Goal: Task Accomplishment & Management: Manage account settings

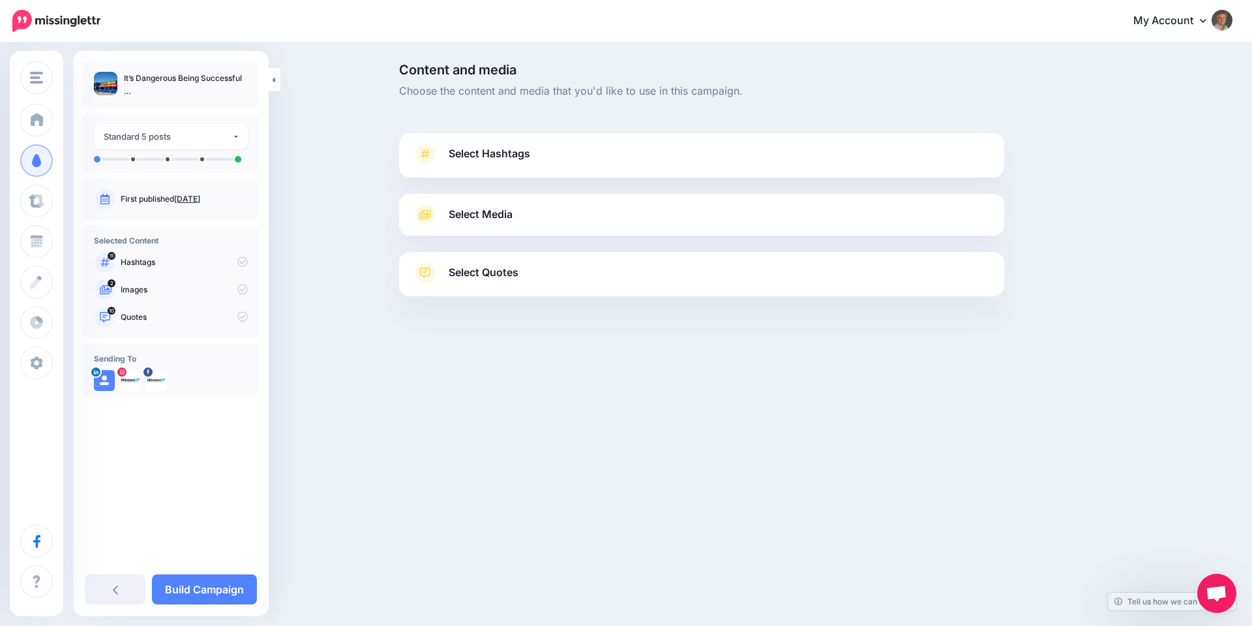
click at [492, 154] on span "Select Hashtags" at bounding box center [490, 154] width 82 height 18
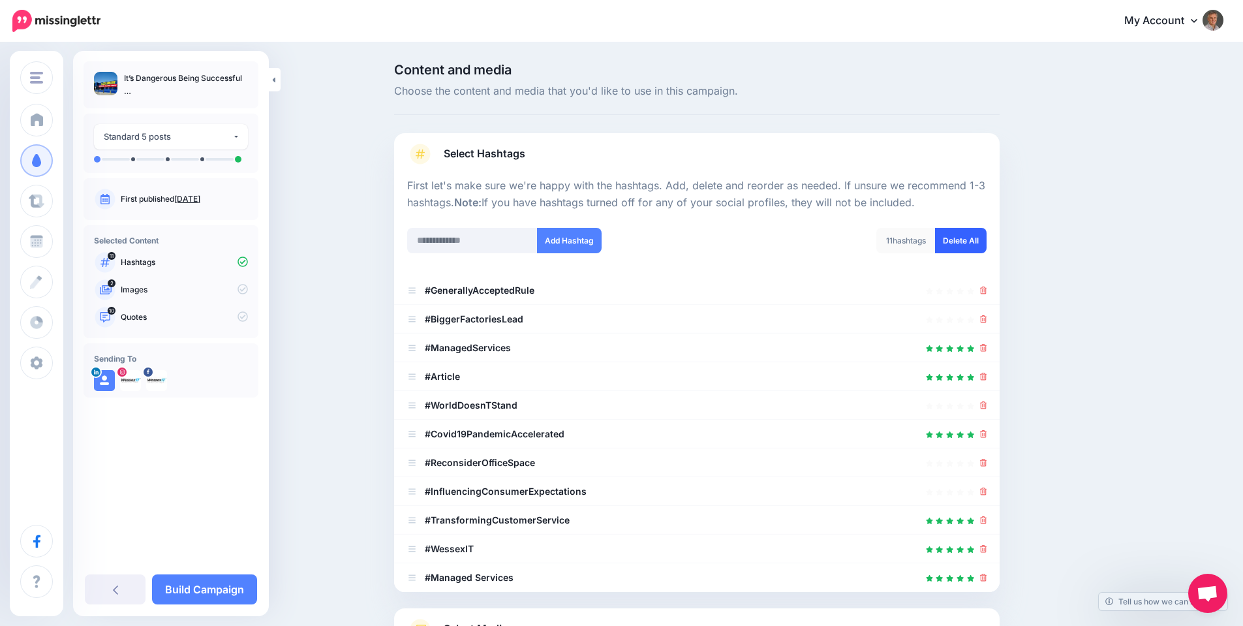
click at [973, 241] on link "Delete All" at bounding box center [961, 240] width 52 height 25
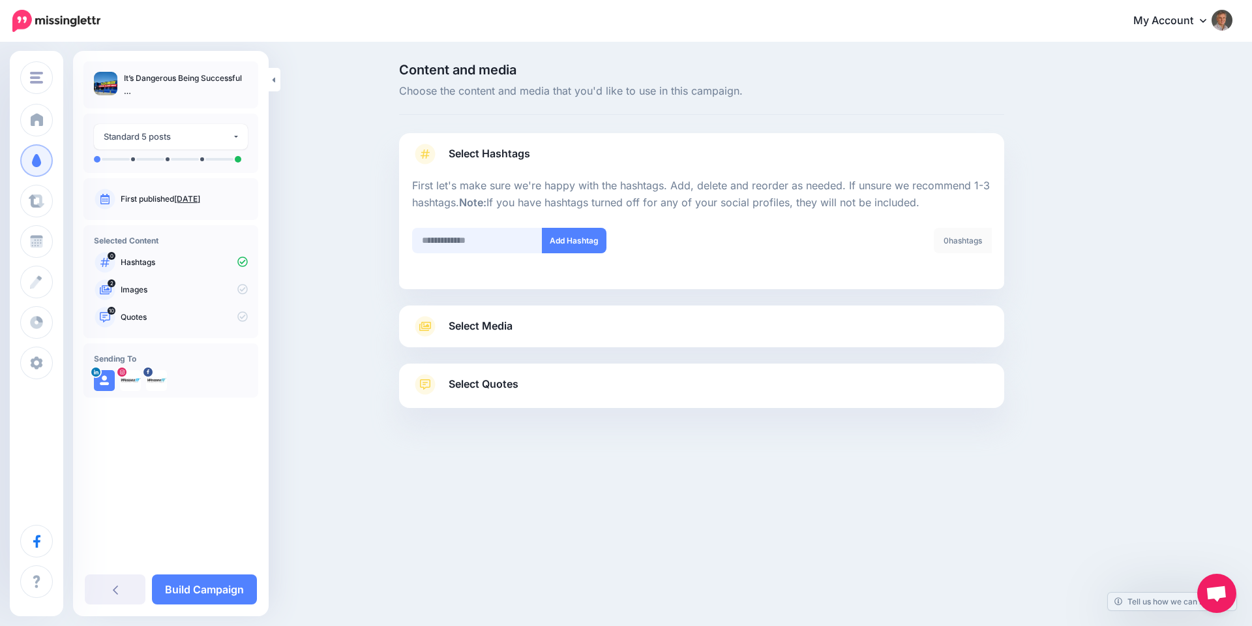
click at [490, 240] on input "text" at bounding box center [477, 240] width 130 height 25
type input "**********"
click at [581, 241] on button "Add Hashtag" at bounding box center [574, 240] width 65 height 25
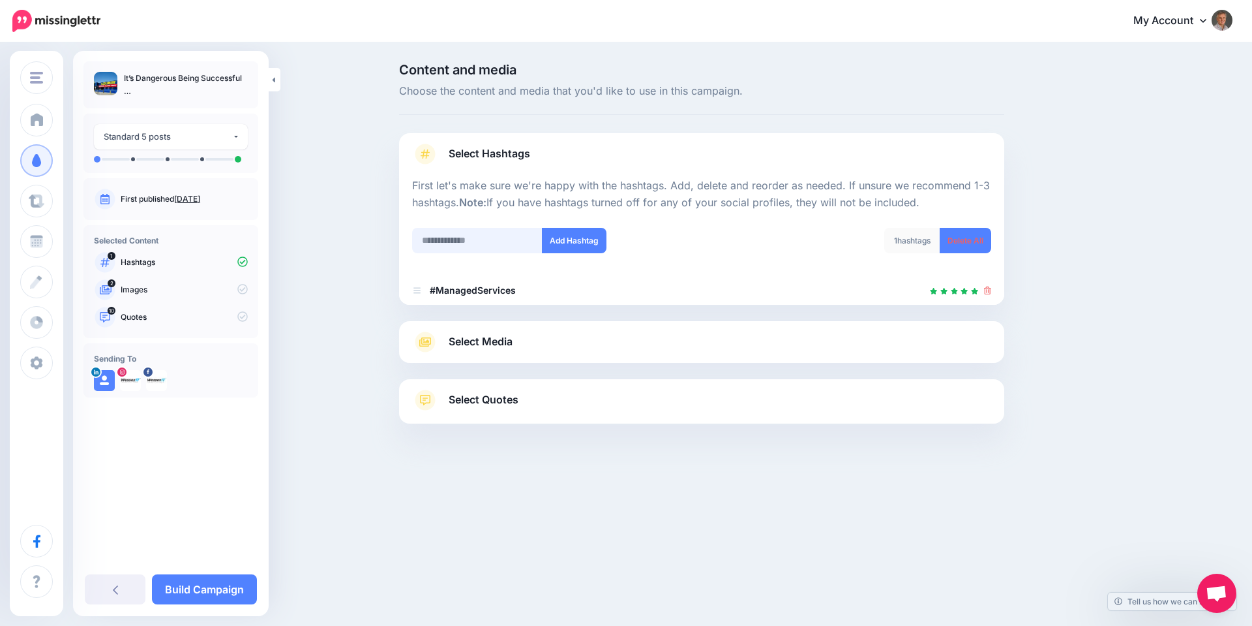
click at [502, 237] on input "text" at bounding box center [477, 240] width 130 height 25
type input "*********"
click at [566, 243] on button "Add Hashtag" at bounding box center [574, 240] width 65 height 25
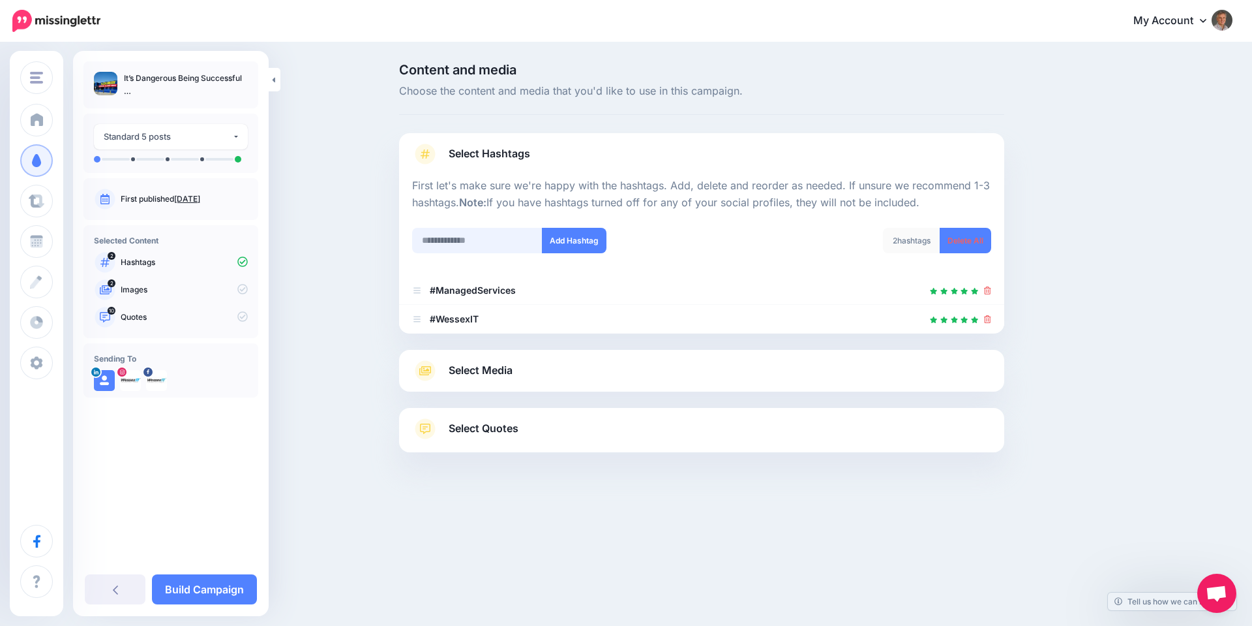
click at [479, 243] on input "text" at bounding box center [477, 240] width 130 height 25
type input "**********"
click at [578, 240] on button "Add Hashtag" at bounding box center [574, 240] width 65 height 25
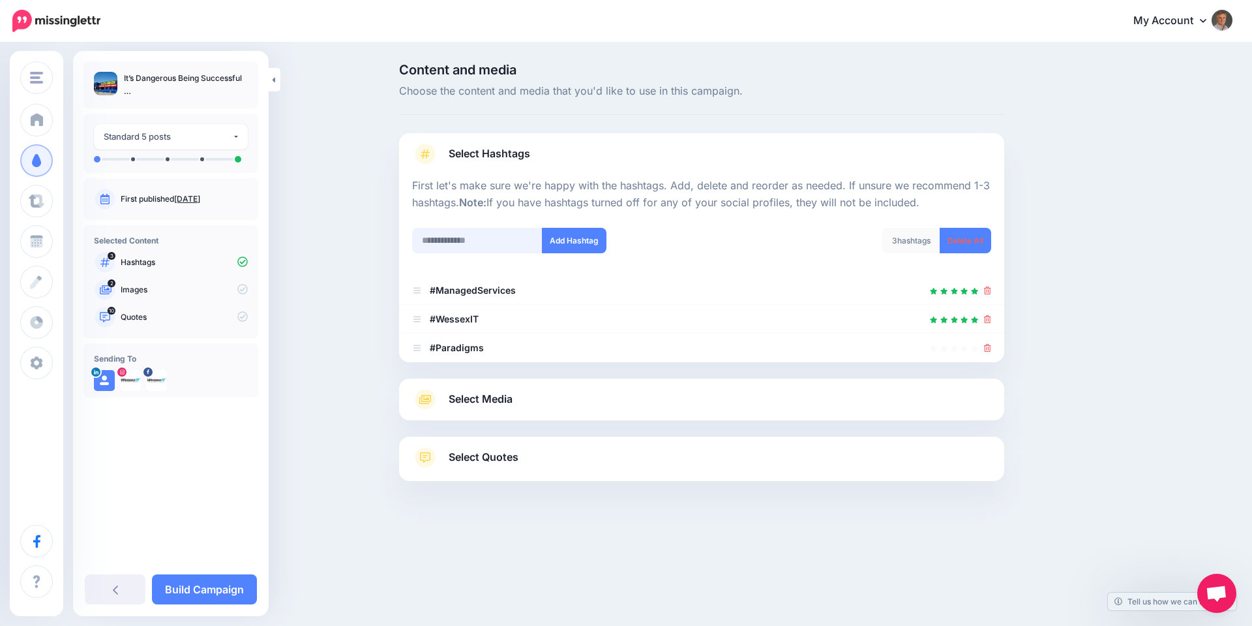
click at [455, 235] on input "text" at bounding box center [477, 240] width 130 height 25
click at [445, 243] on input "*" at bounding box center [477, 240] width 130 height 25
type input "*"
click at [465, 401] on span "Select Media" at bounding box center [481, 399] width 64 height 18
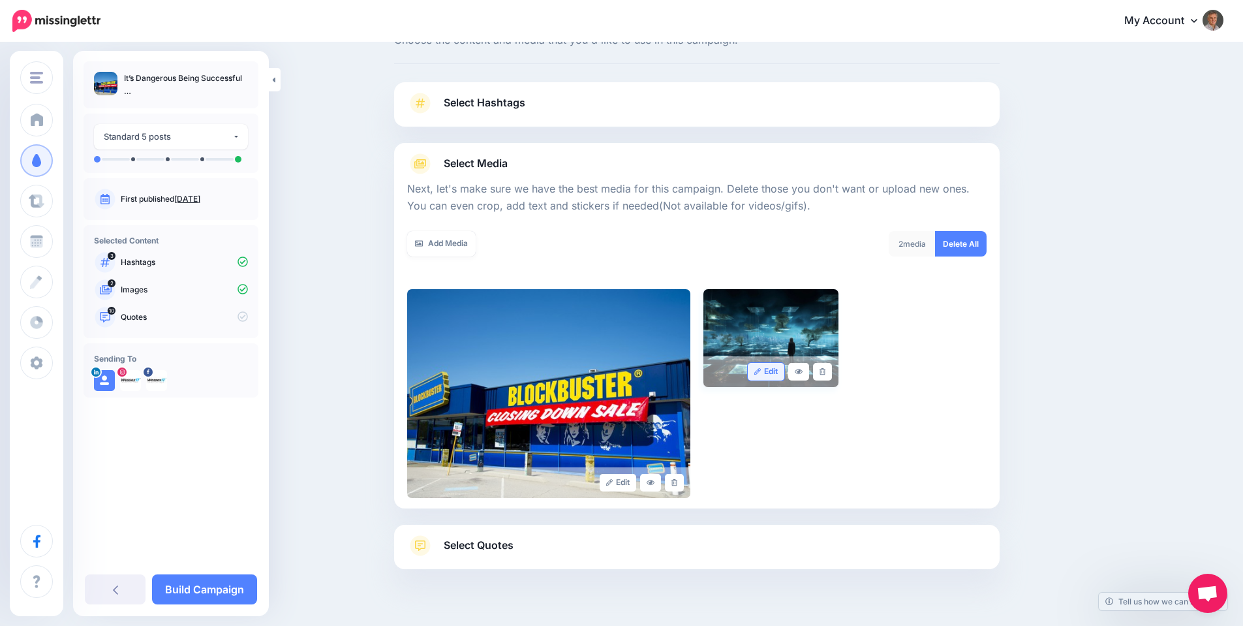
scroll to position [79, 0]
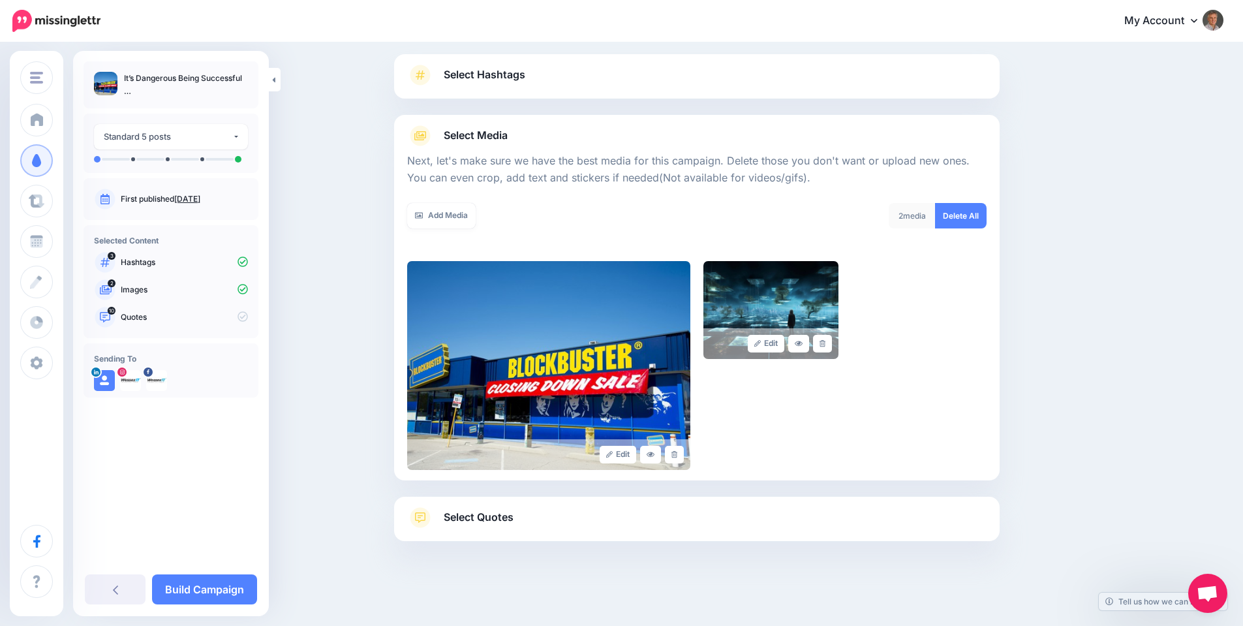
click at [474, 524] on span "Select Quotes" at bounding box center [479, 517] width 70 height 18
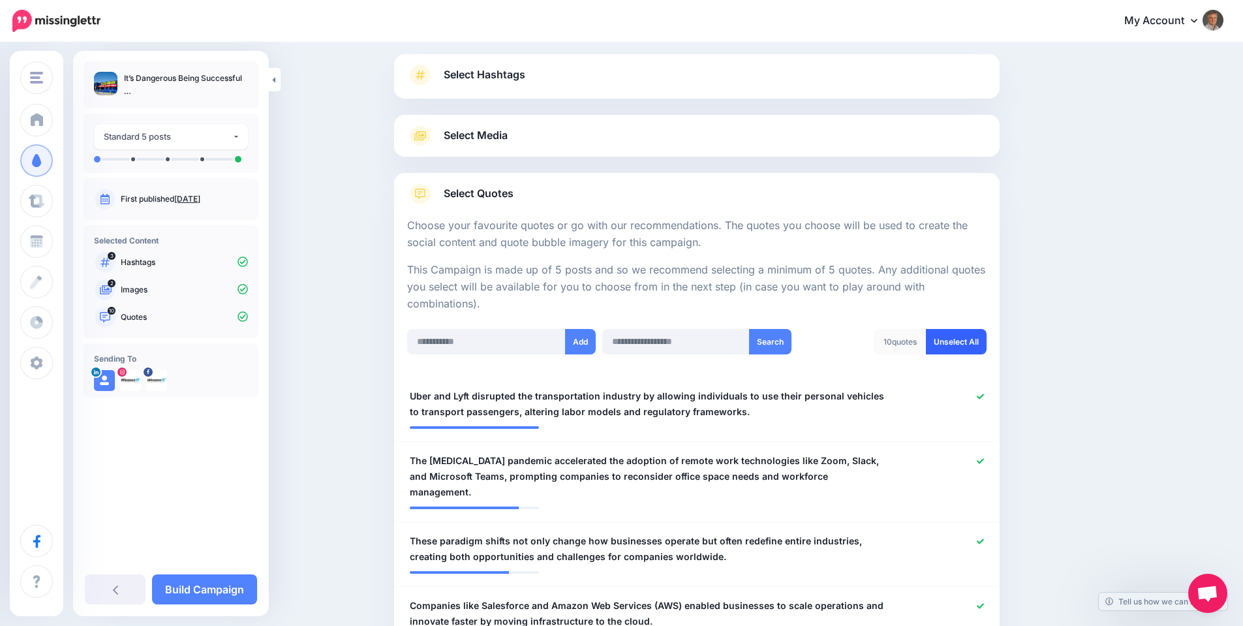
click at [973, 341] on link "Unselect All" at bounding box center [956, 341] width 61 height 25
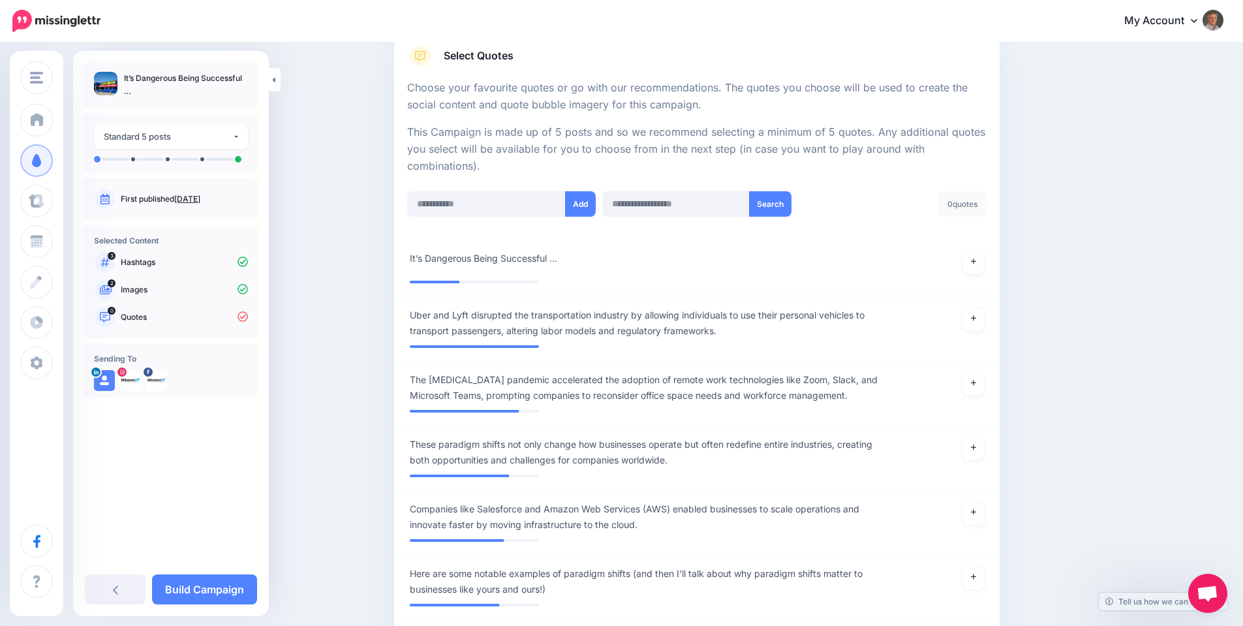
scroll to position [456, 0]
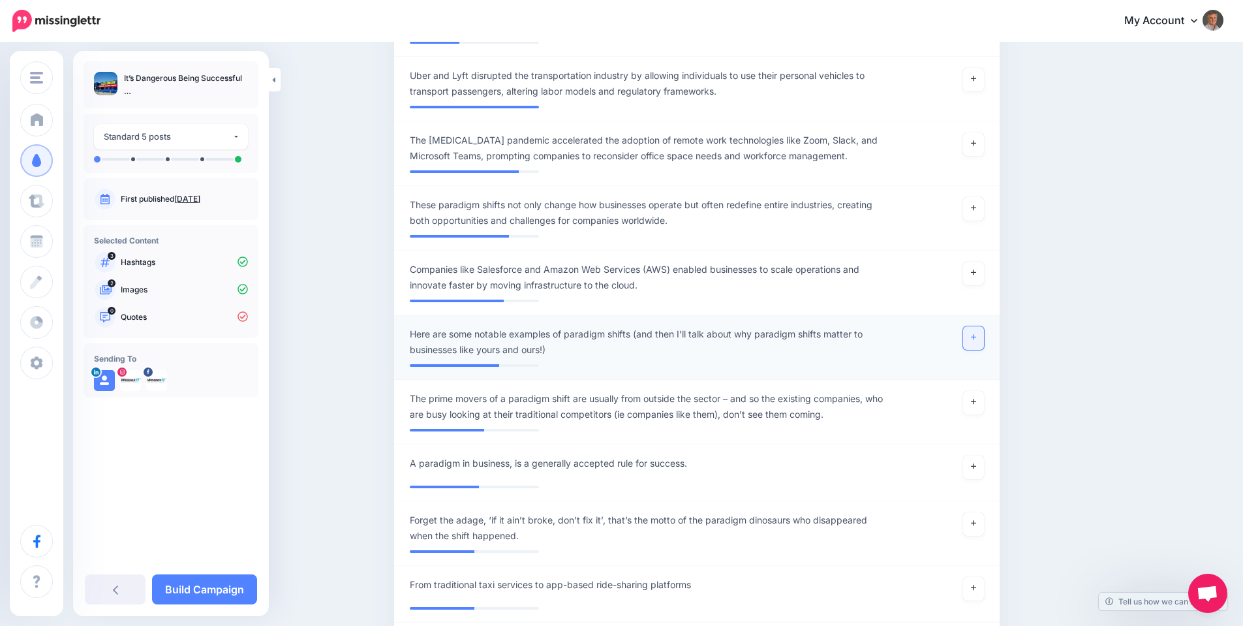
click at [976, 339] on icon at bounding box center [973, 336] width 5 height 7
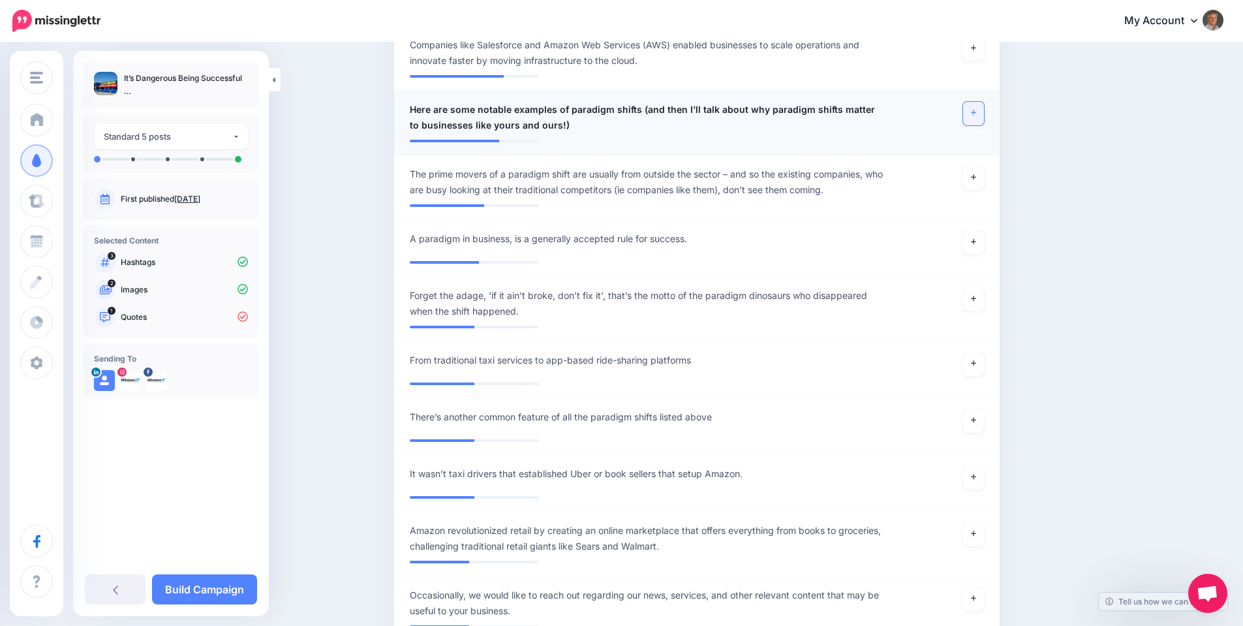
scroll to position [695, 0]
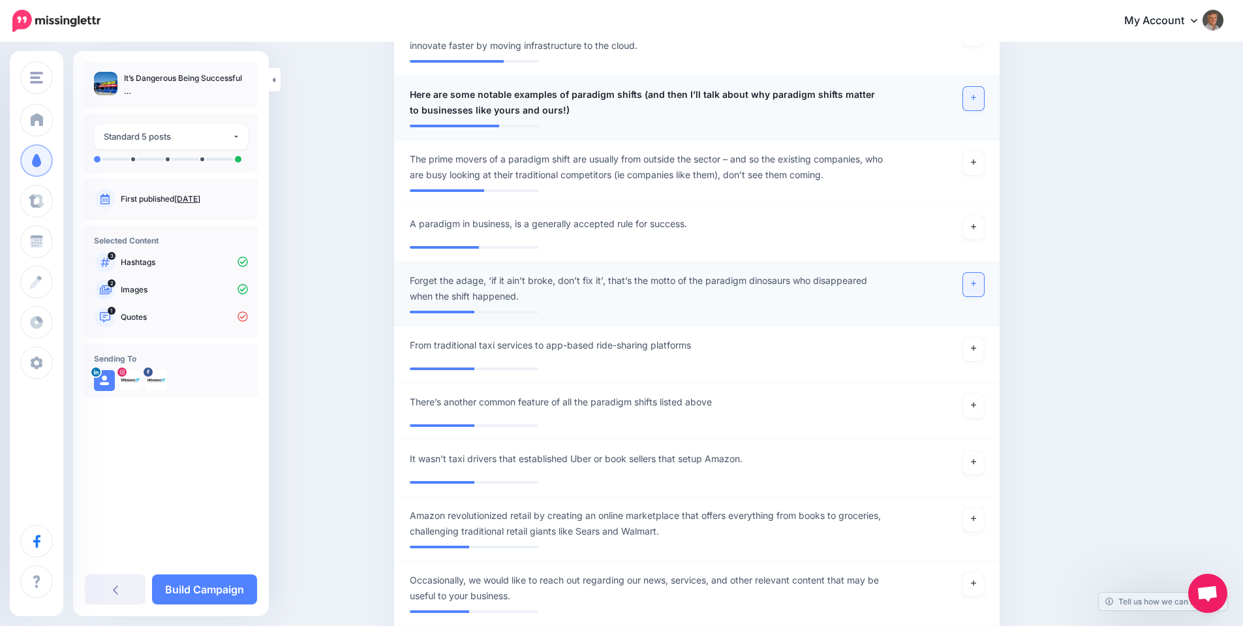
click at [975, 282] on link at bounding box center [973, 284] width 21 height 23
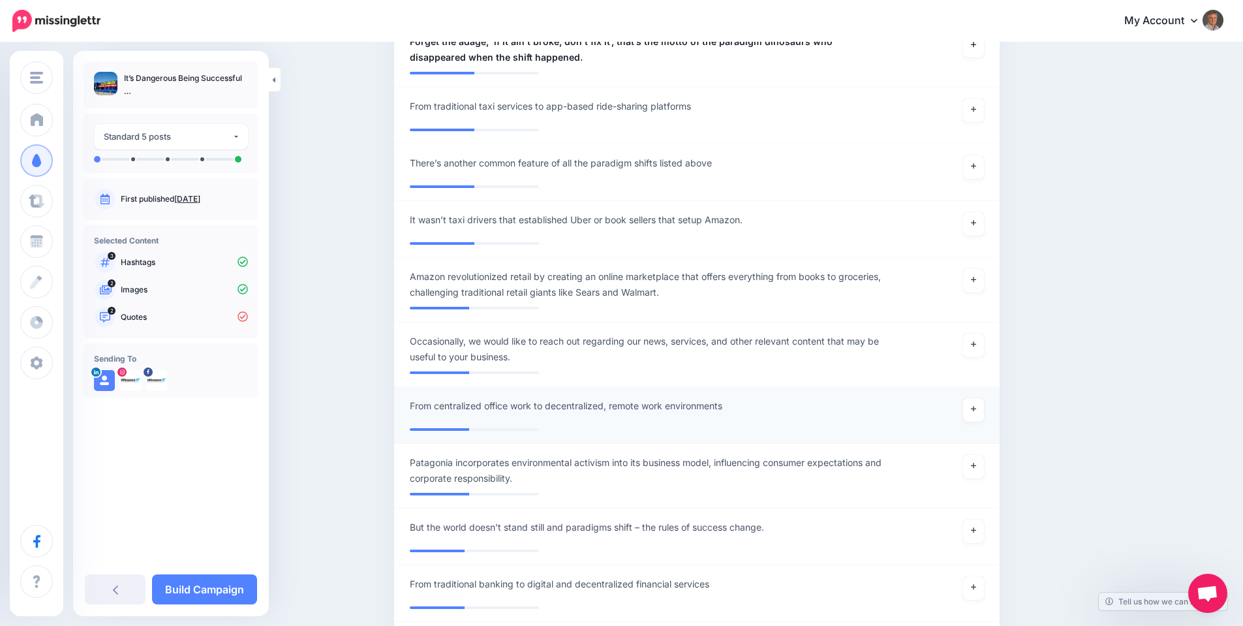
scroll to position [1173, 0]
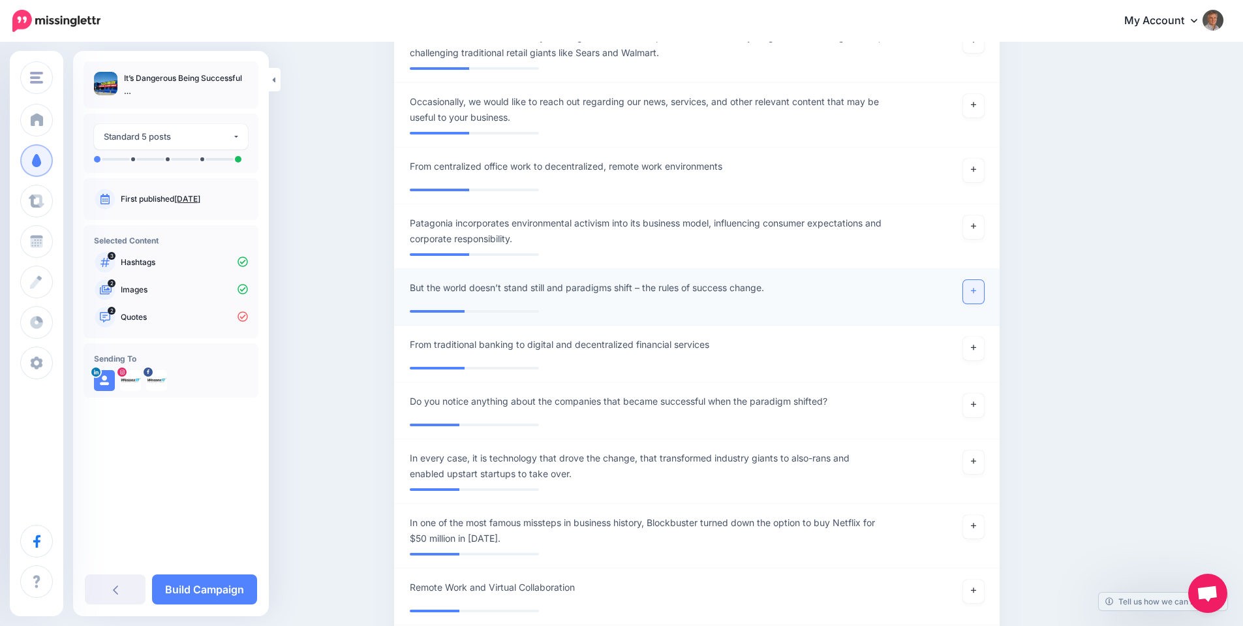
click at [977, 286] on link at bounding box center [973, 291] width 21 height 23
click at [559, 469] on span "In every case, it is technology that drove the change, that transformed industr…" at bounding box center [648, 465] width 476 height 31
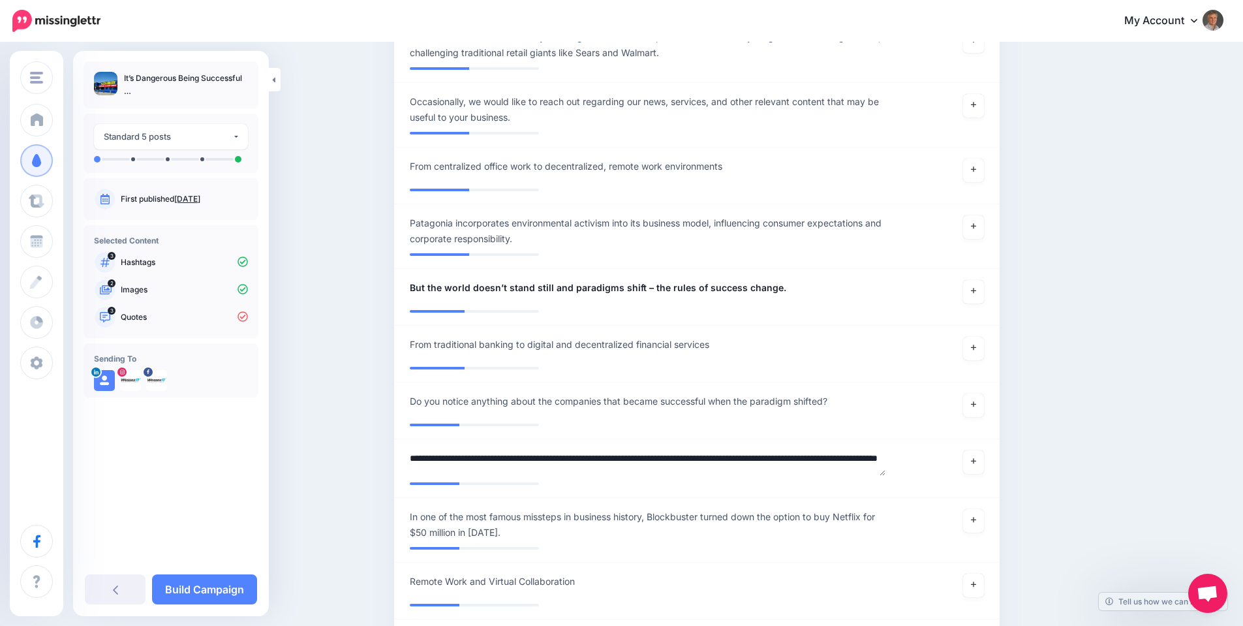
scroll to position [0, 0]
drag, startPoint x: 586, startPoint y: 473, endPoint x: 395, endPoint y: 452, distance: 192.9
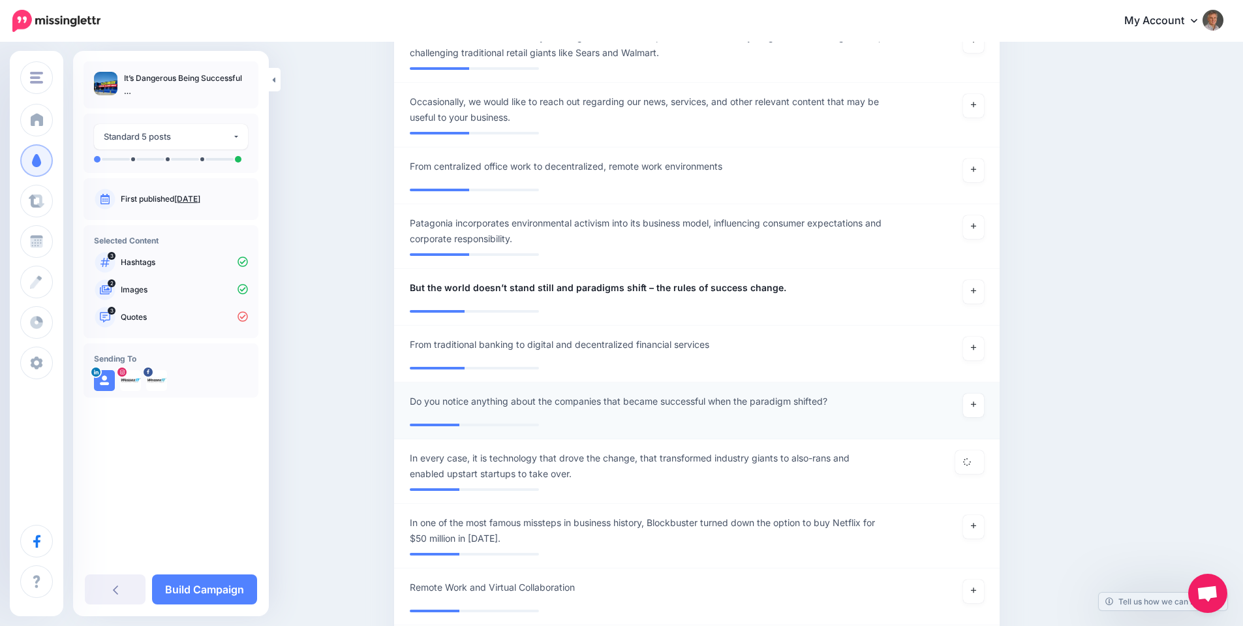
click at [854, 406] on div "**********" at bounding box center [647, 404] width 495 height 23
click at [810, 404] on span "Do you notice anything about the companies that became successful when the para…" at bounding box center [618, 401] width 417 height 16
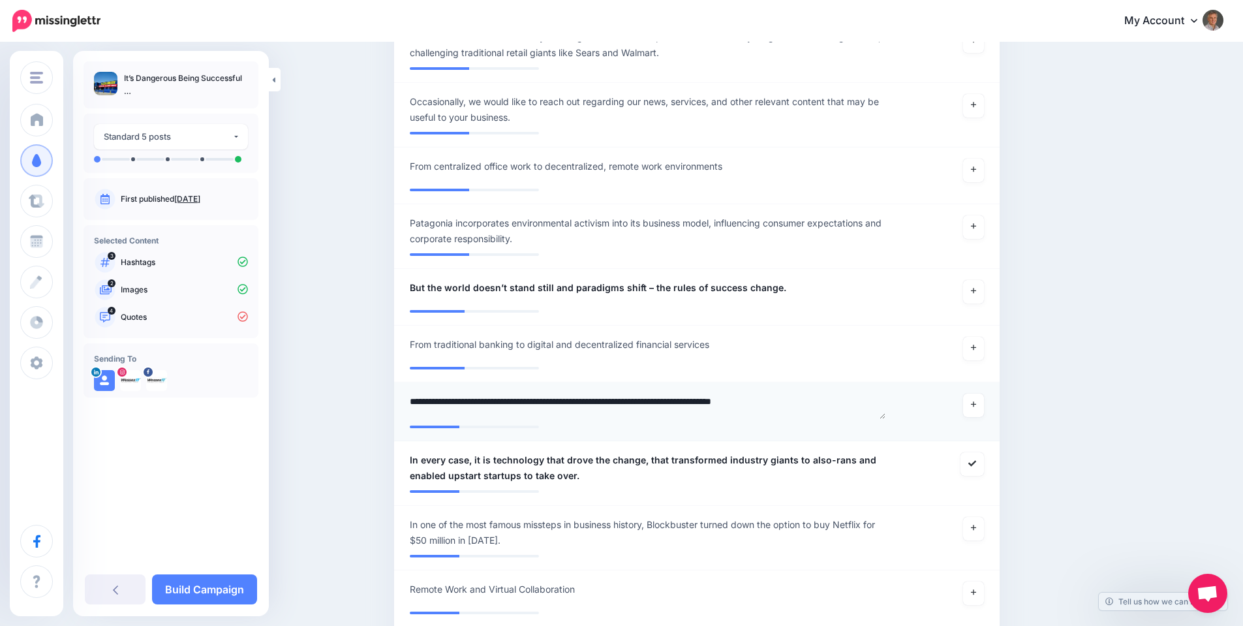
click at [867, 402] on textarea "**********" at bounding box center [648, 405] width 476 height 25
paste textarea "**********"
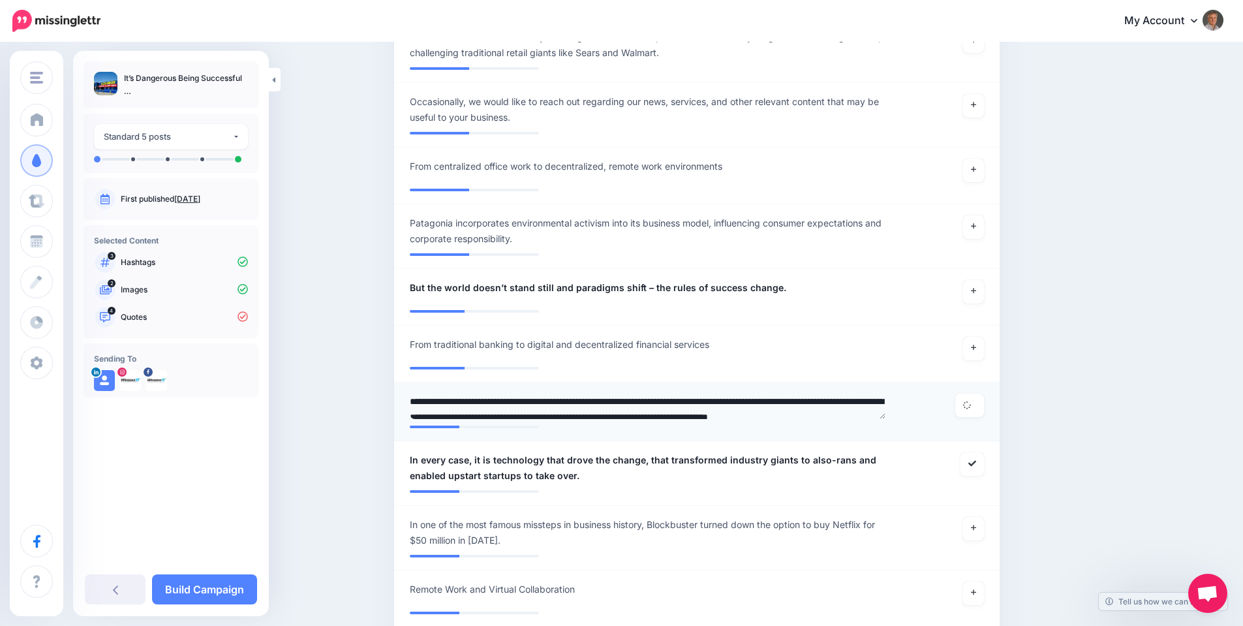
scroll to position [19, 0]
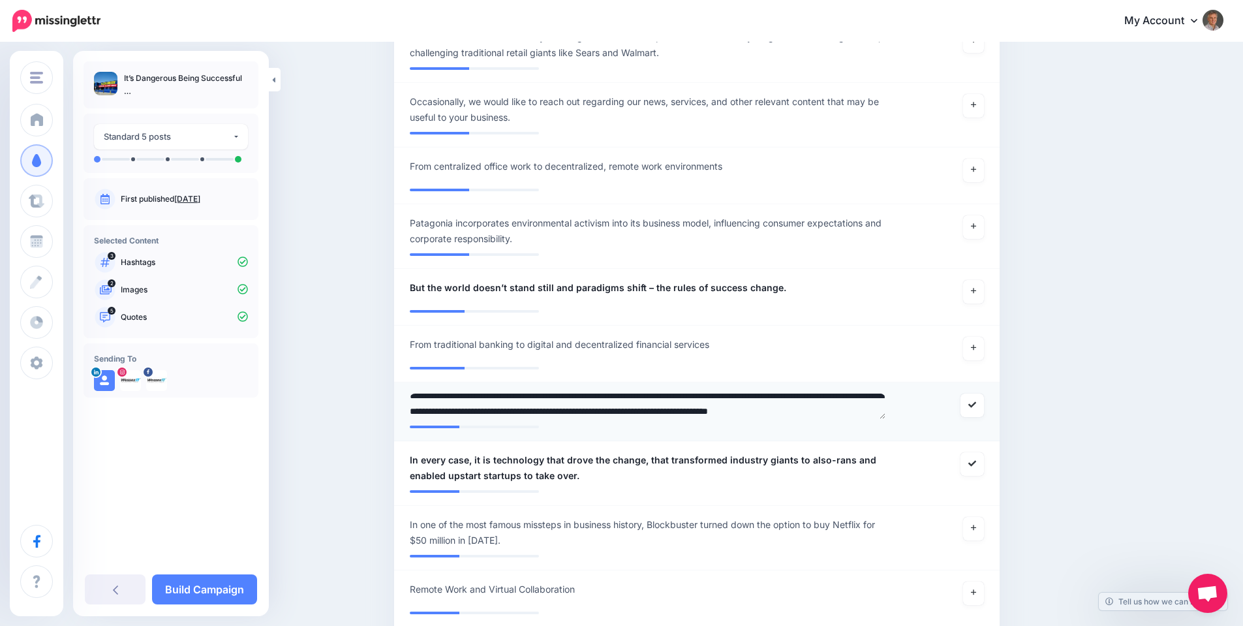
click at [466, 415] on textarea "**********" at bounding box center [648, 405] width 476 height 25
type textarea "**********"
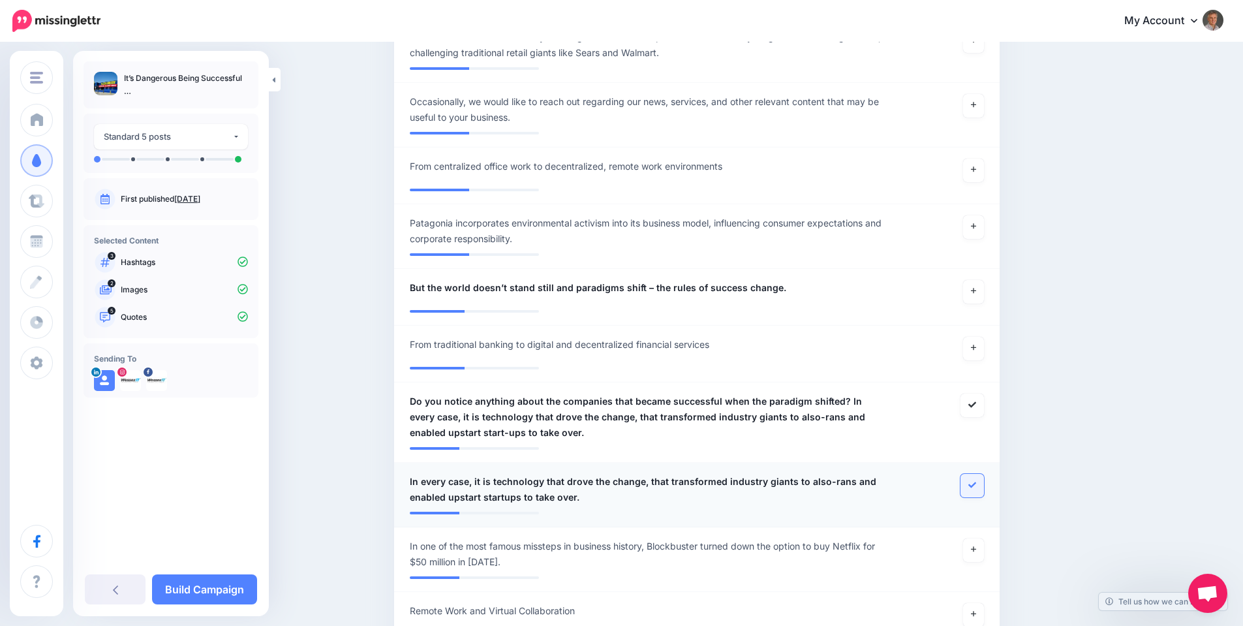
drag, startPoint x: 975, startPoint y: 487, endPoint x: 992, endPoint y: 485, distance: 17.7
click at [975, 486] on icon at bounding box center [972, 485] width 8 height 8
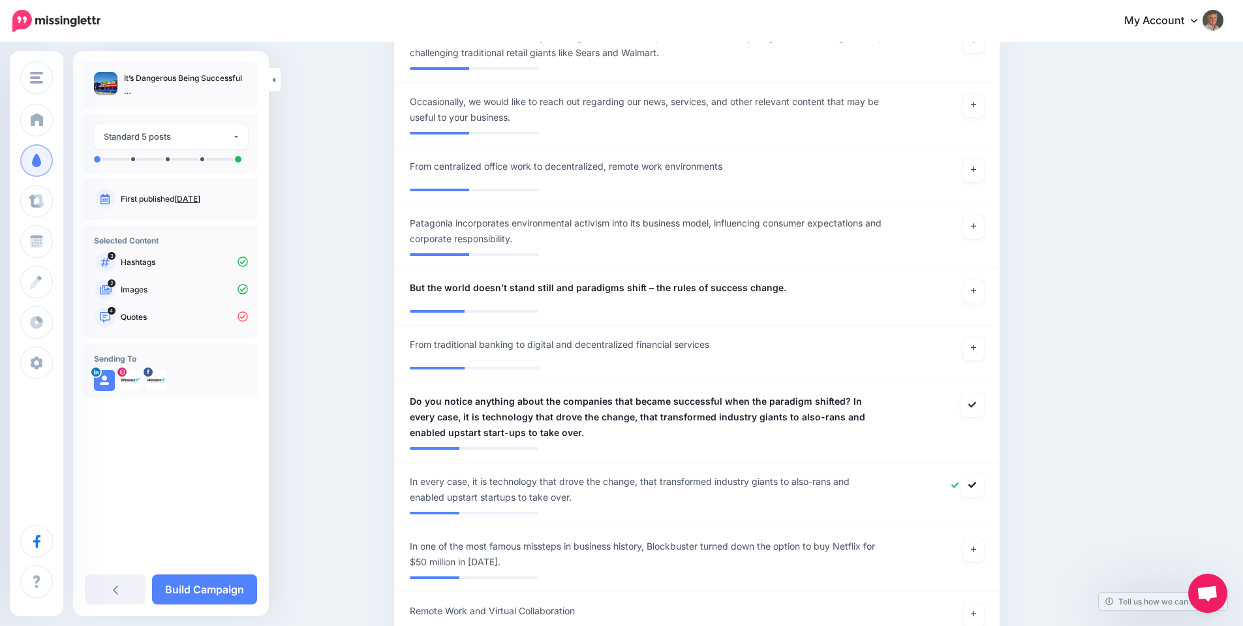
scroll to position [1413, 0]
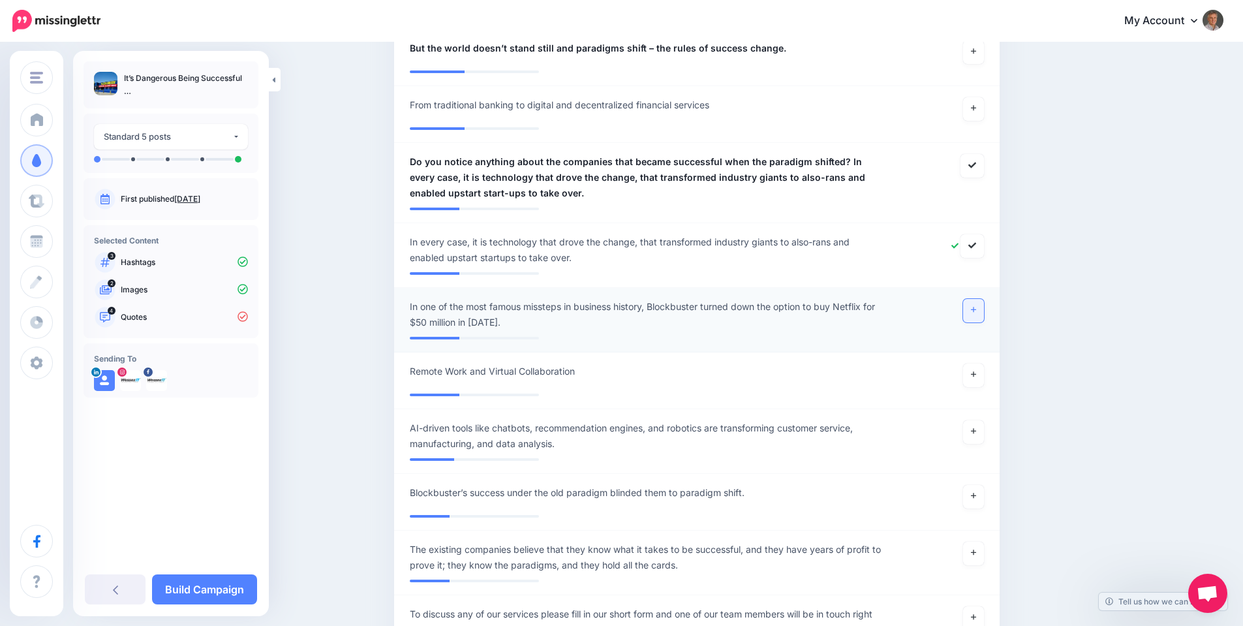
click at [976, 308] on icon at bounding box center [973, 309] width 5 height 7
click at [976, 246] on icon at bounding box center [972, 245] width 8 height 6
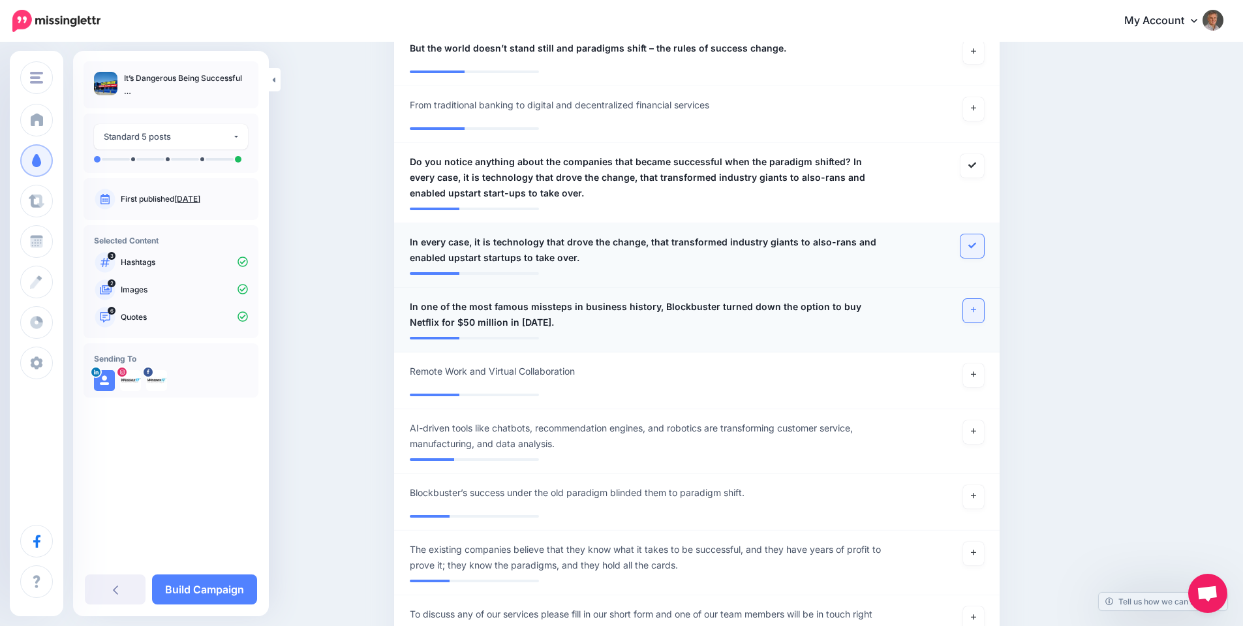
click at [976, 245] on icon at bounding box center [972, 245] width 8 height 8
click at [976, 247] on icon at bounding box center [972, 245] width 8 height 8
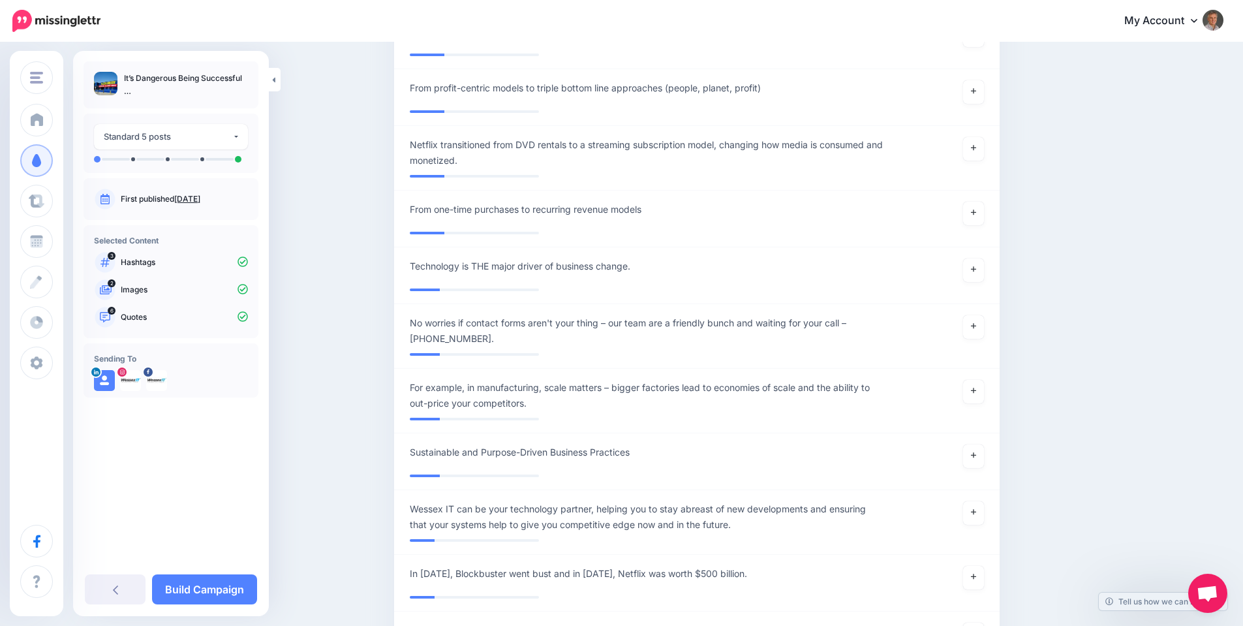
scroll to position [2130, 0]
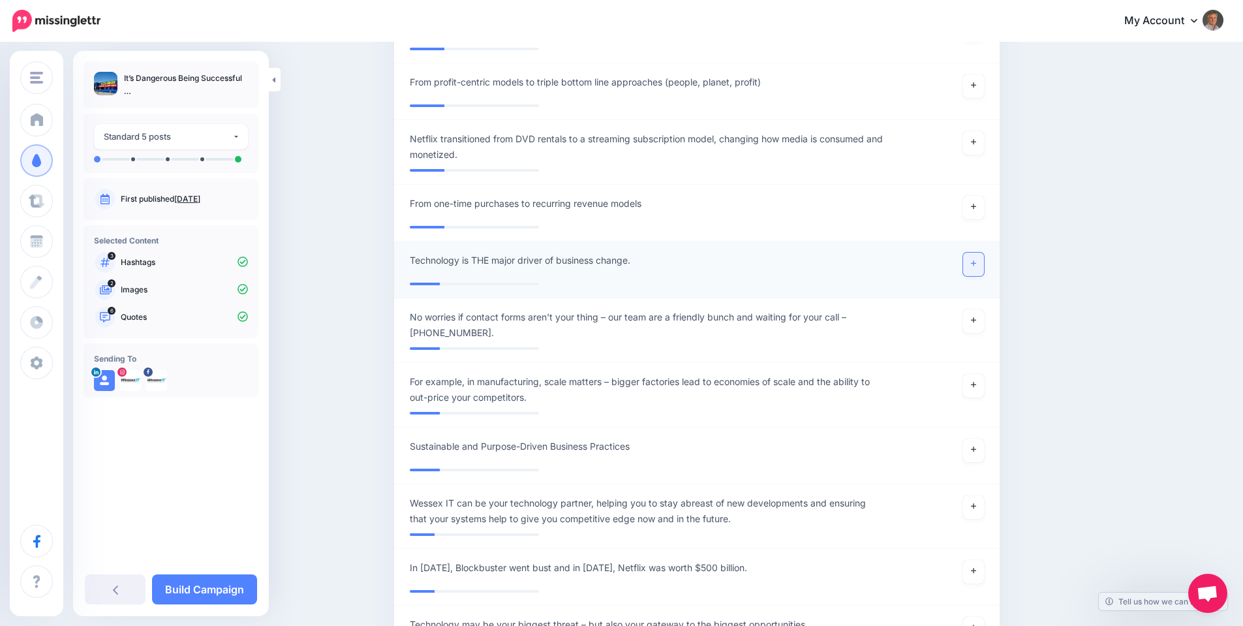
click at [976, 264] on icon at bounding box center [973, 263] width 5 height 5
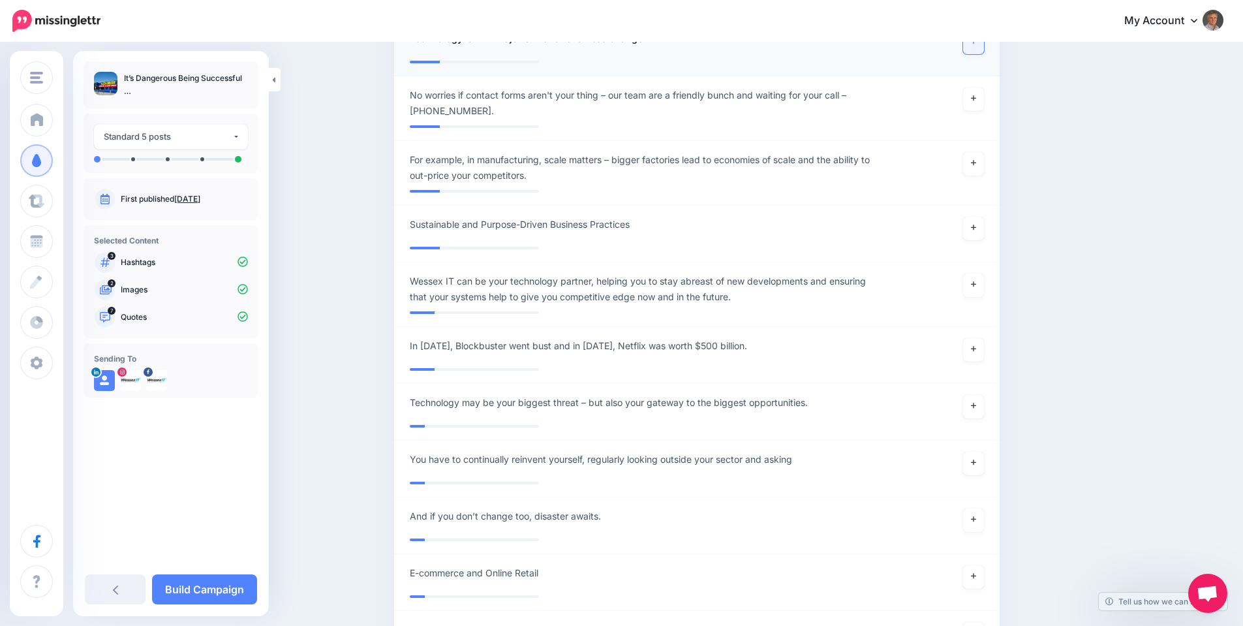
scroll to position [2369, 0]
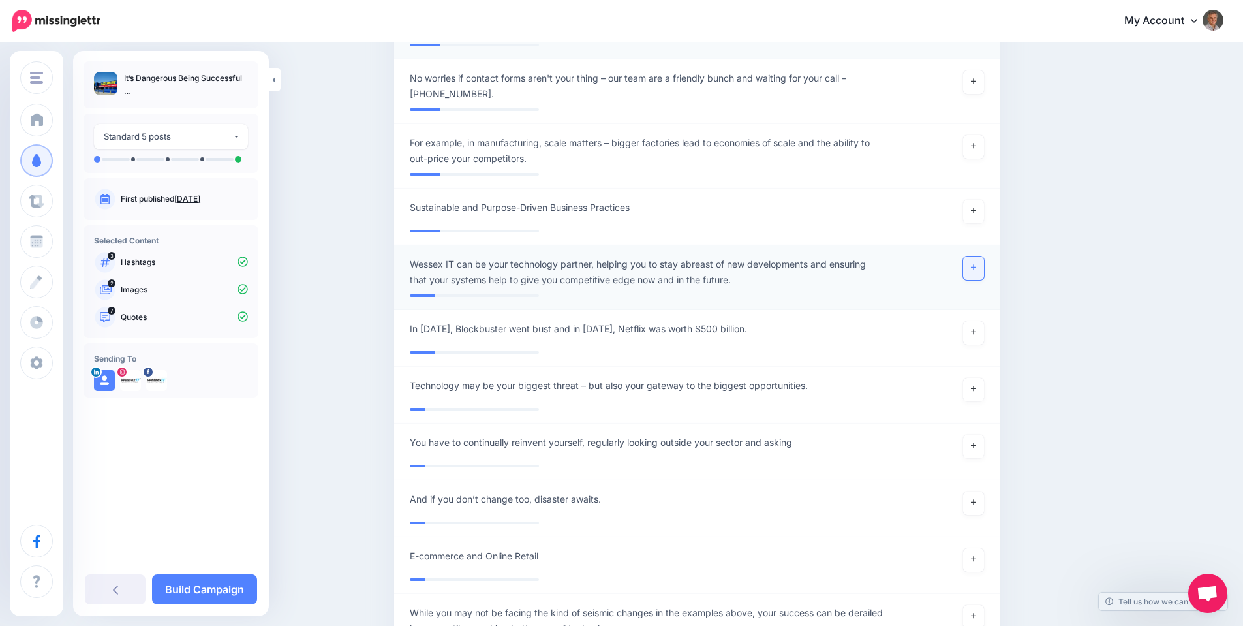
click at [976, 267] on icon at bounding box center [973, 267] width 5 height 5
click at [976, 388] on icon at bounding box center [973, 388] width 5 height 5
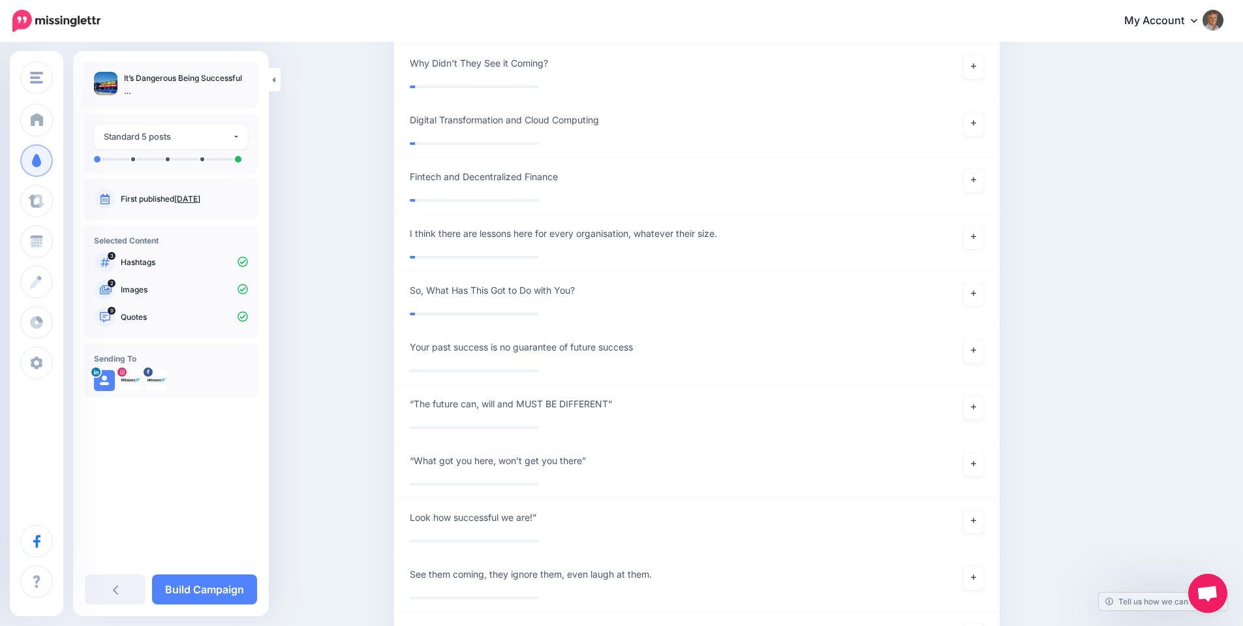
scroll to position [3326, 0]
click at [973, 402] on link at bounding box center [973, 404] width 21 height 23
click at [983, 346] on link at bounding box center [973, 348] width 21 height 23
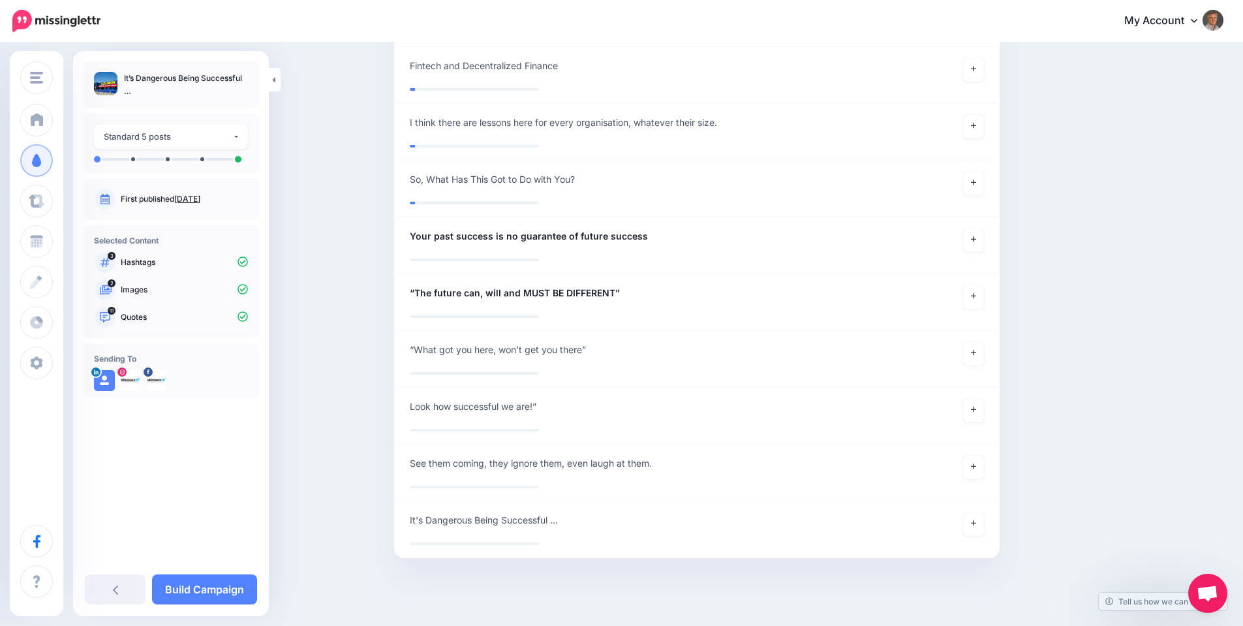
scroll to position [3451, 0]
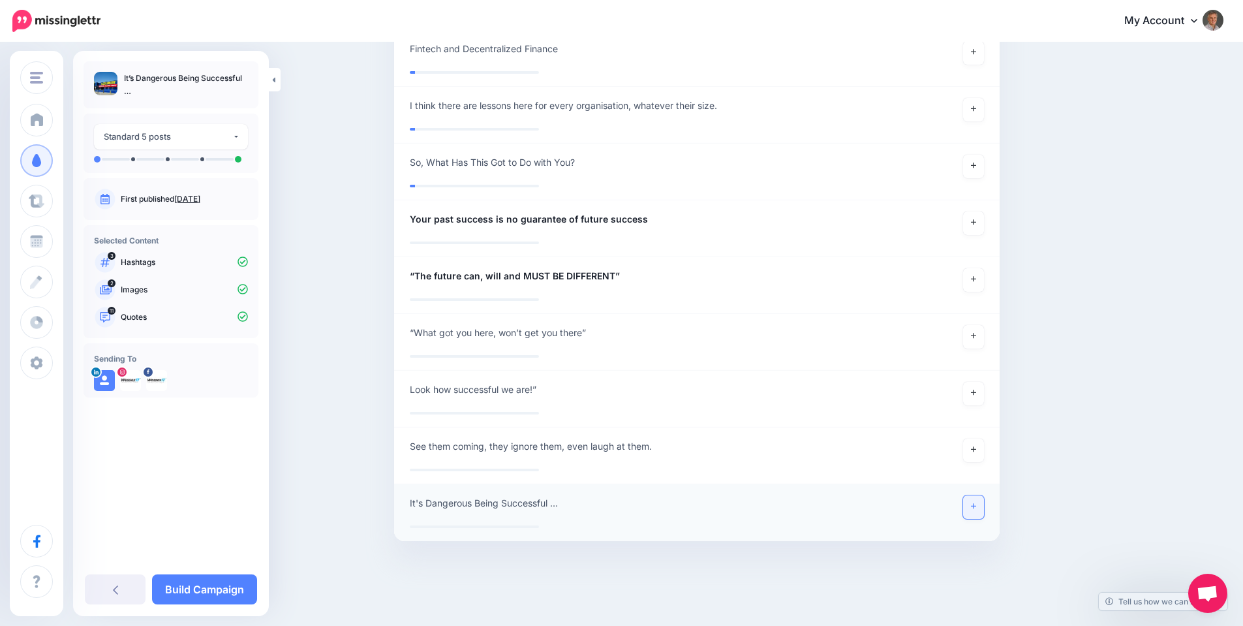
click at [976, 504] on icon at bounding box center [973, 505] width 5 height 7
click at [223, 584] on link "Build Campaign" at bounding box center [204, 589] width 105 height 30
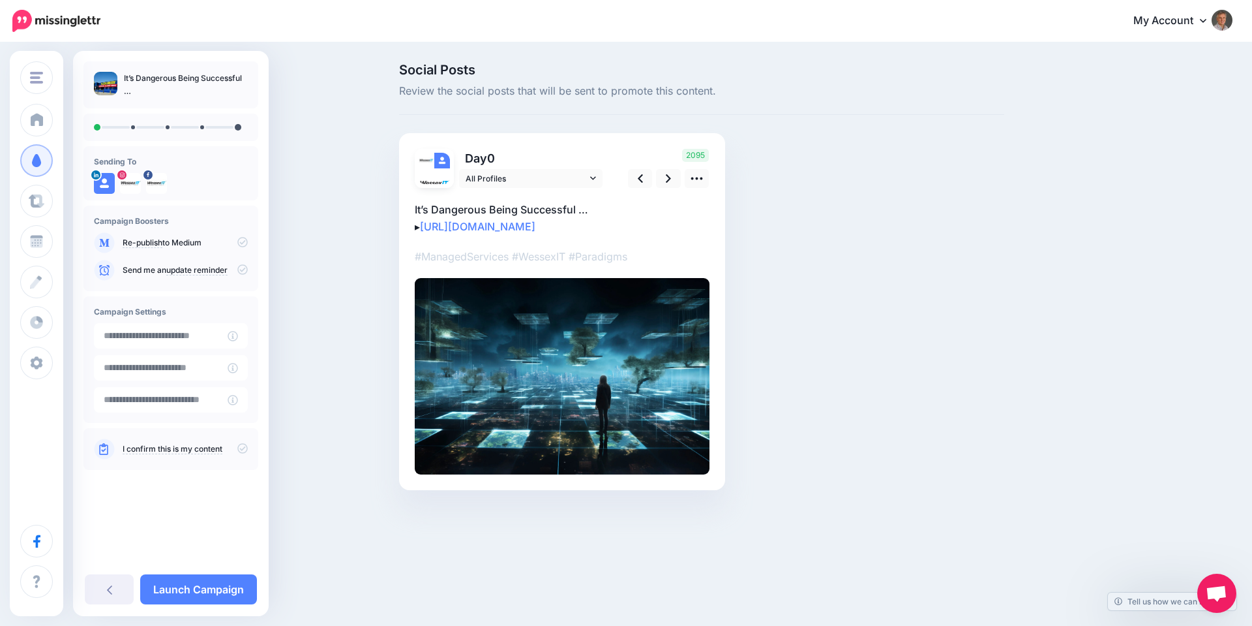
click at [673, 212] on p "It’s Dangerous Being Successful … ▸ [URL][DOMAIN_NAME]" at bounding box center [562, 218] width 295 height 34
click at [697, 179] on icon at bounding box center [697, 178] width 12 height 3
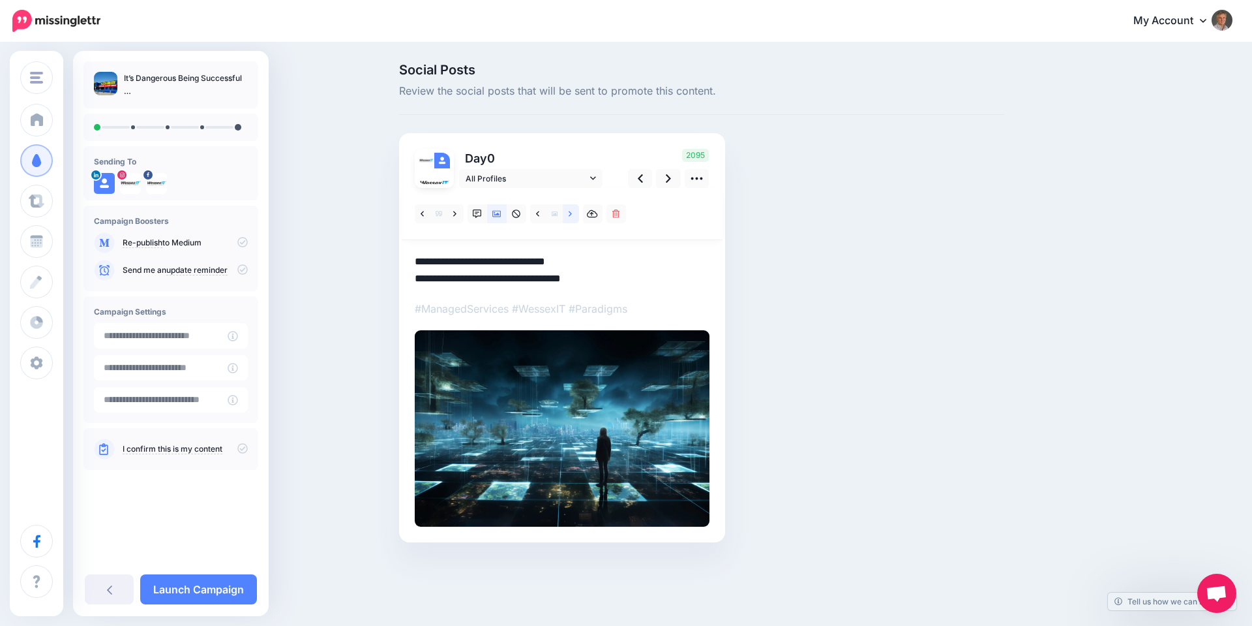
click at [567, 212] on link at bounding box center [571, 213] width 16 height 19
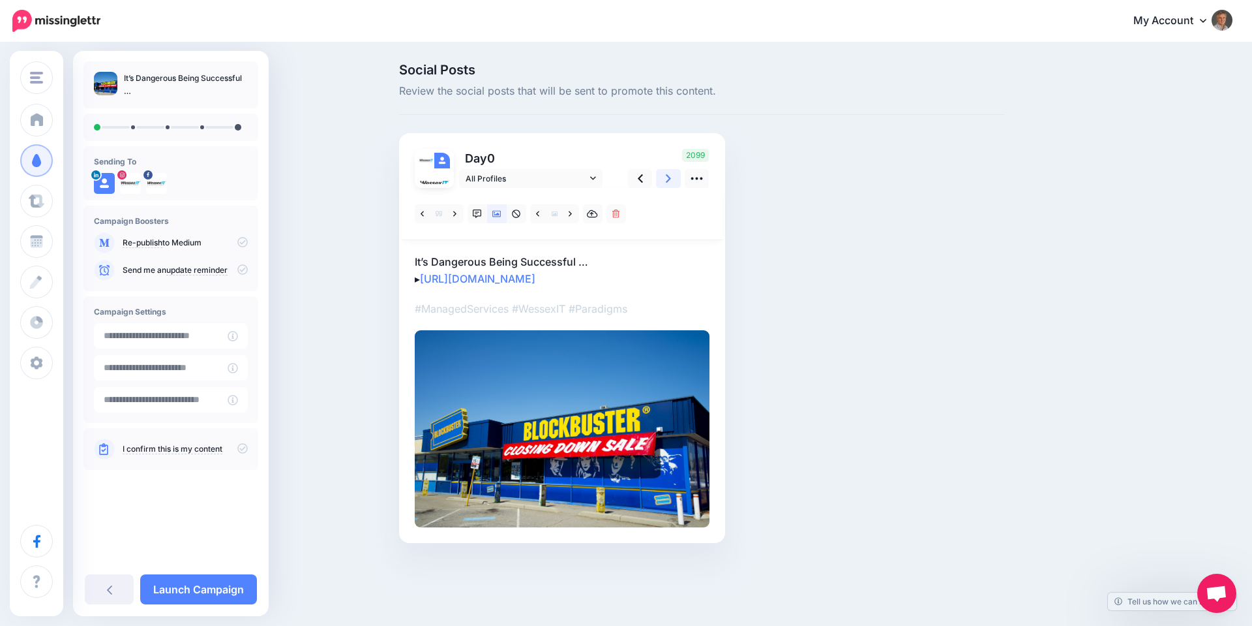
click at [667, 181] on icon at bounding box center [668, 178] width 5 height 8
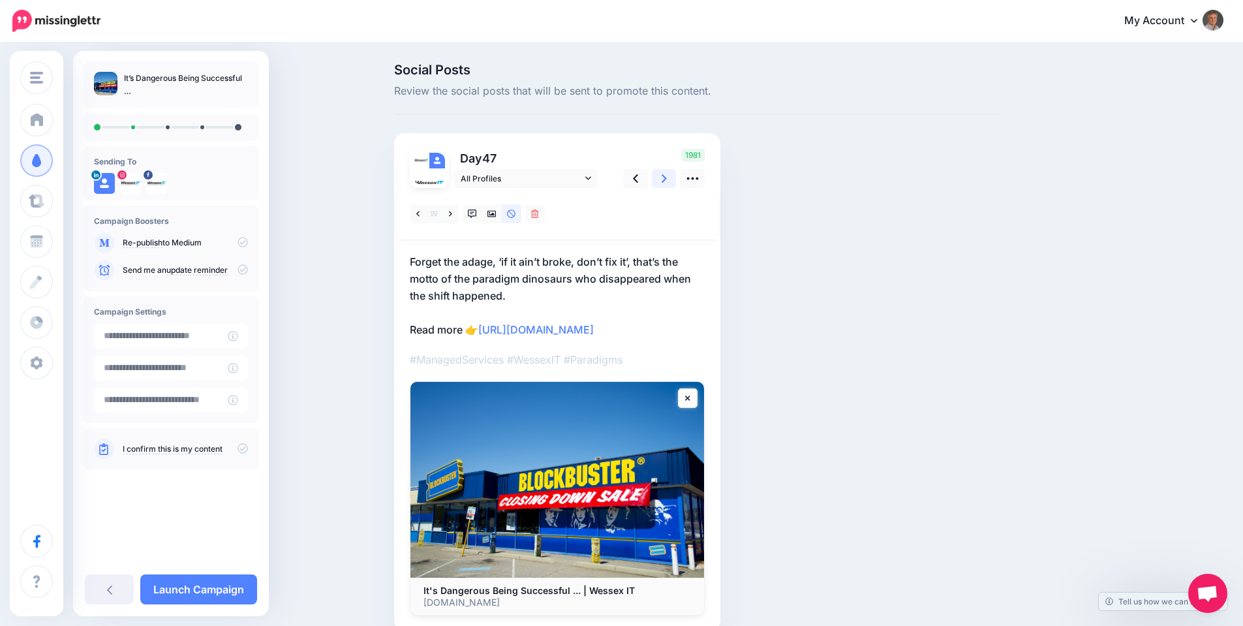
click at [667, 179] on icon at bounding box center [663, 179] width 5 height 14
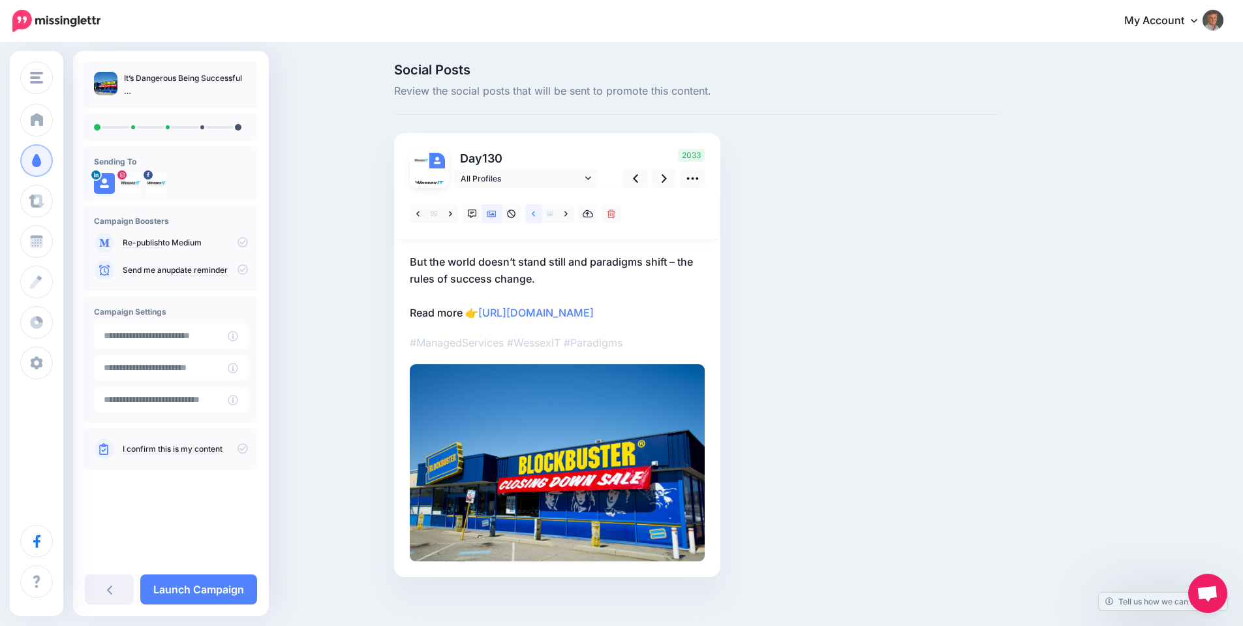
click at [535, 213] on icon at bounding box center [533, 213] width 3 height 9
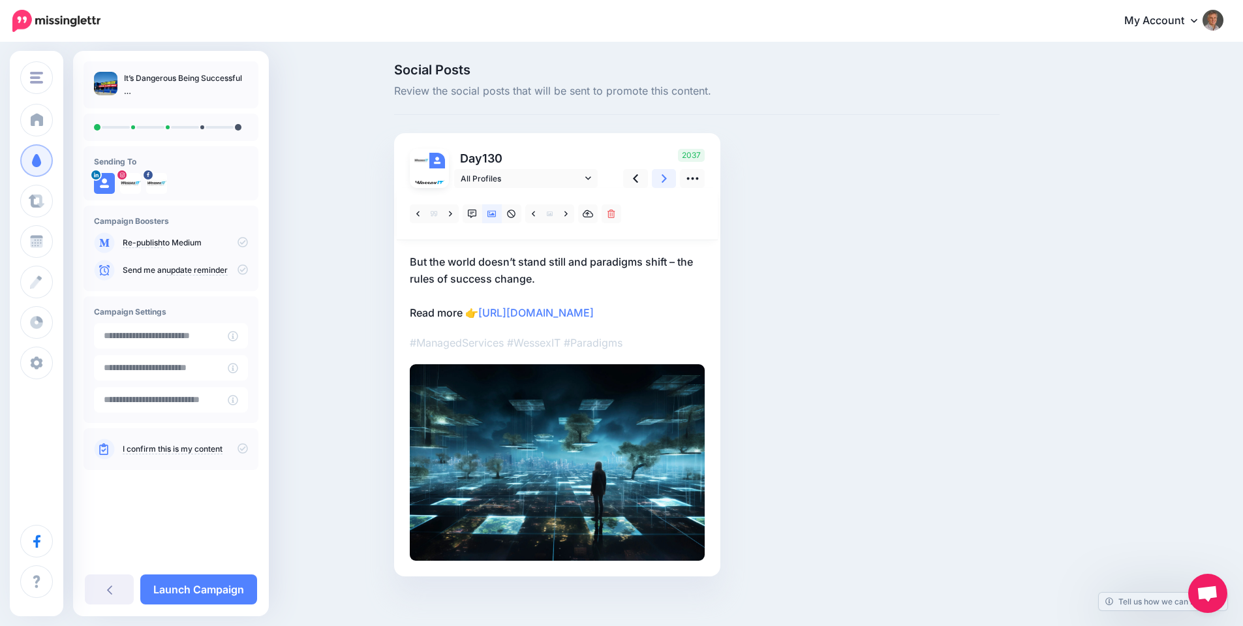
click at [665, 180] on link at bounding box center [664, 178] width 25 height 19
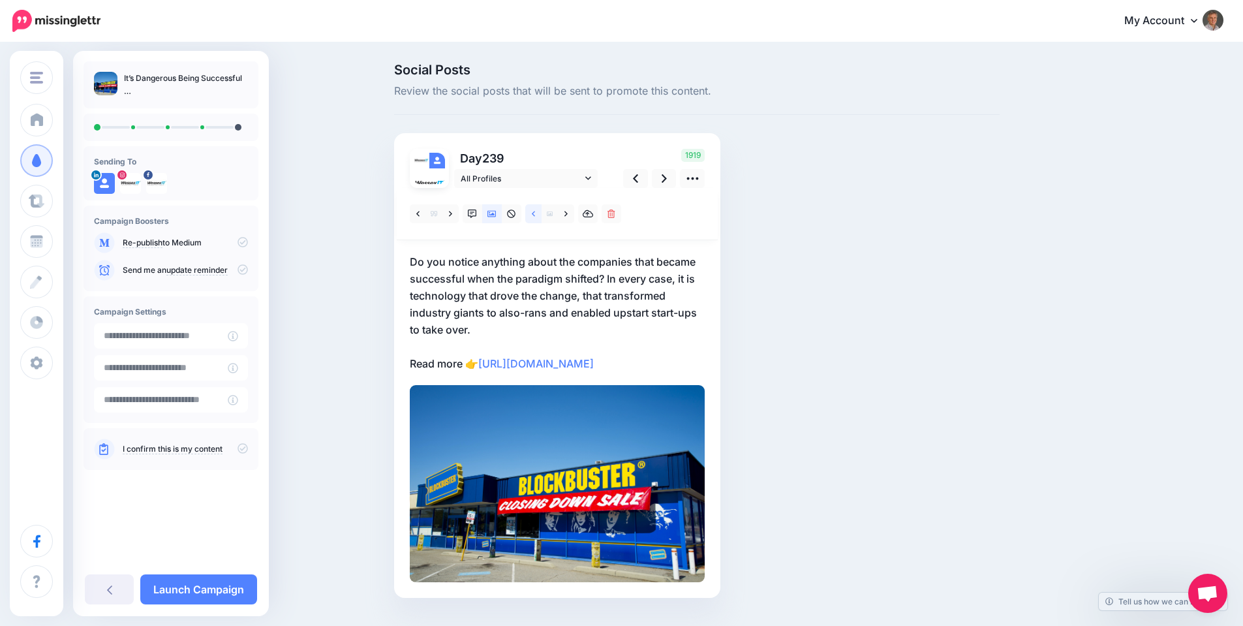
click at [535, 215] on icon at bounding box center [533, 213] width 3 height 9
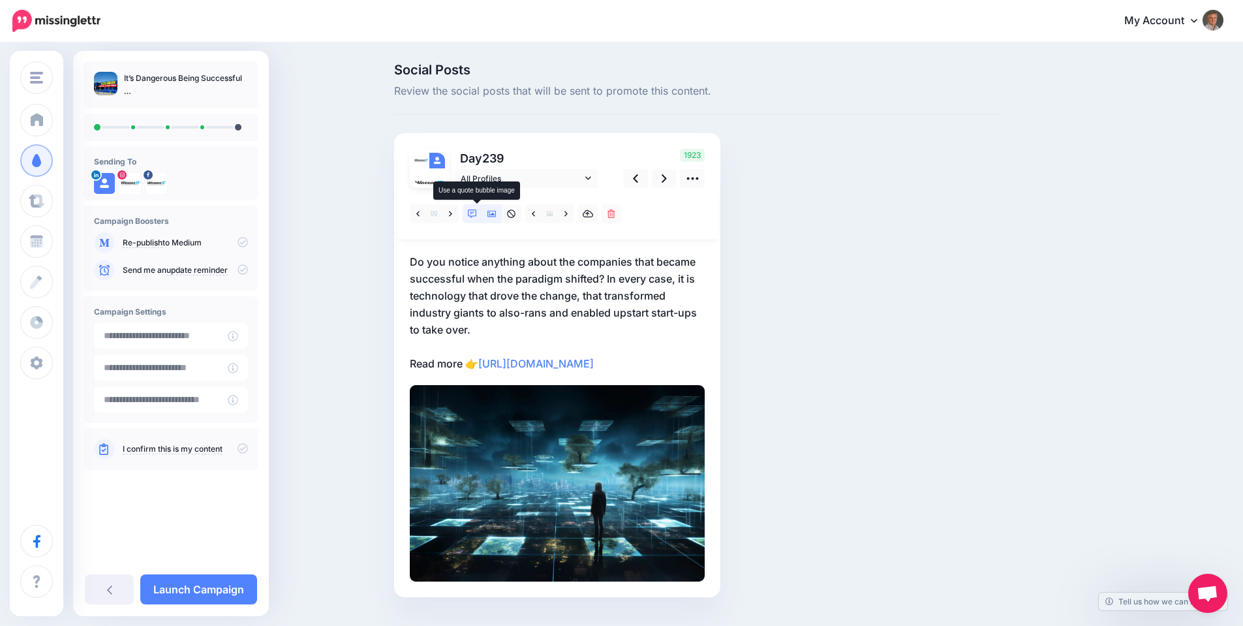
click at [476, 216] on icon at bounding box center [472, 213] width 9 height 9
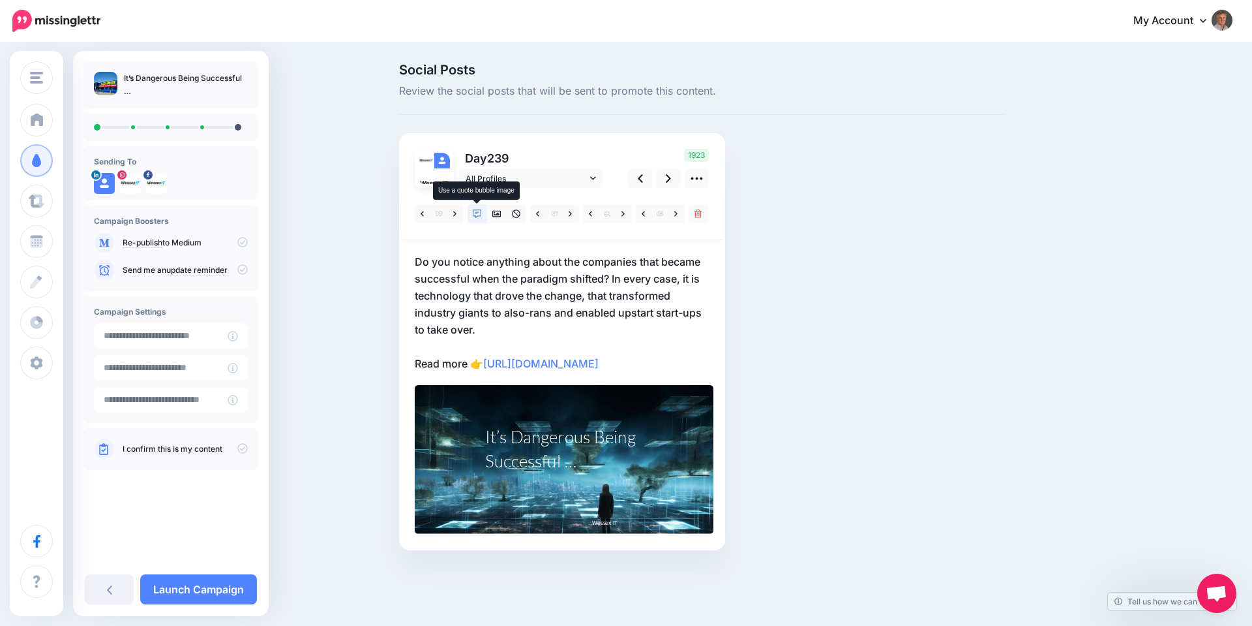
click at [473, 213] on icon at bounding box center [477, 213] width 9 height 9
click at [478, 210] on icon at bounding box center [477, 213] width 9 height 9
click at [667, 179] on icon at bounding box center [668, 179] width 5 height 14
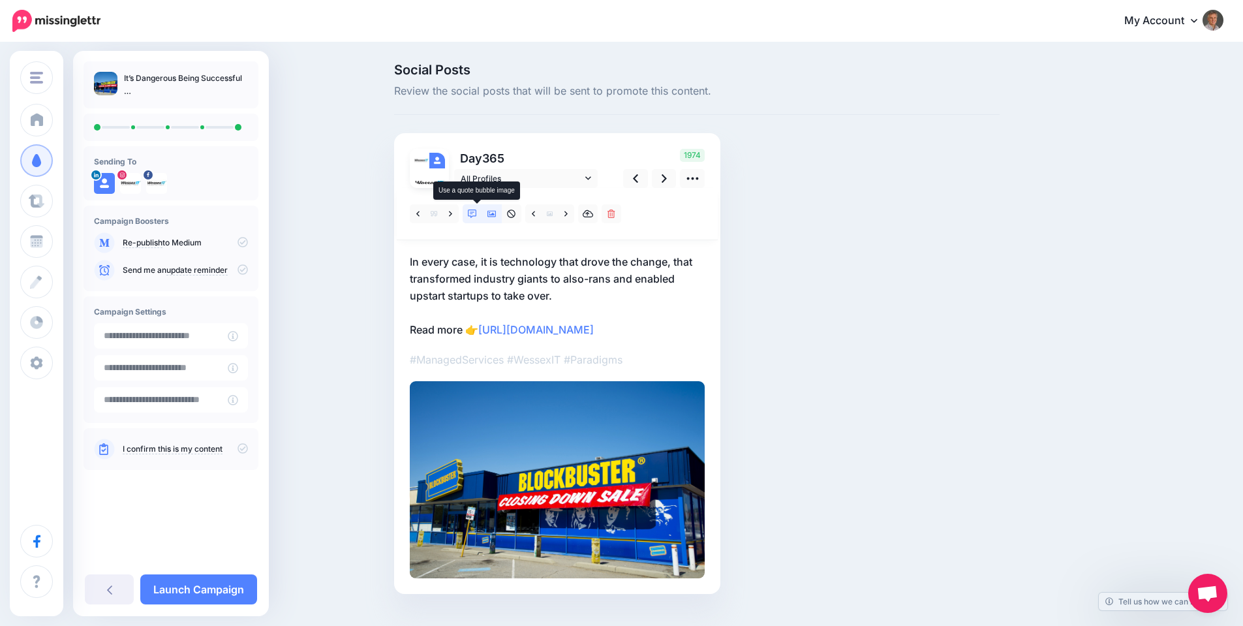
click at [477, 213] on icon at bounding box center [472, 213] width 9 height 9
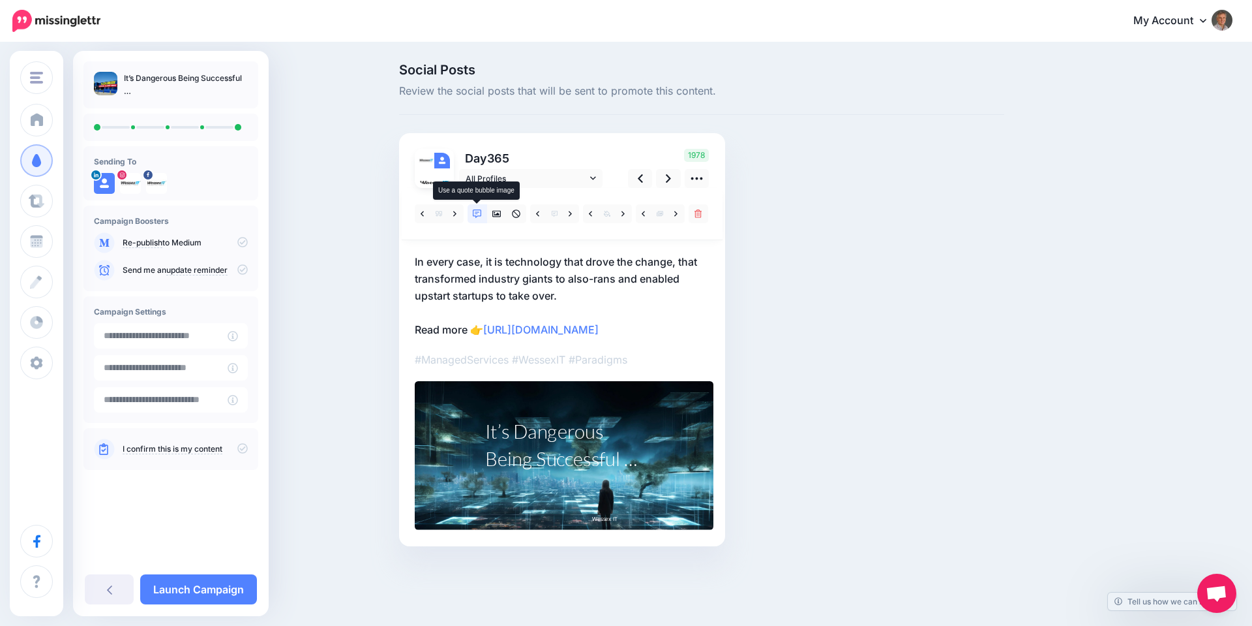
click at [477, 212] on icon at bounding box center [477, 213] width 9 height 9
click at [455, 213] on icon at bounding box center [454, 213] width 3 height 9
click at [568, 212] on link at bounding box center [571, 213] width 16 height 19
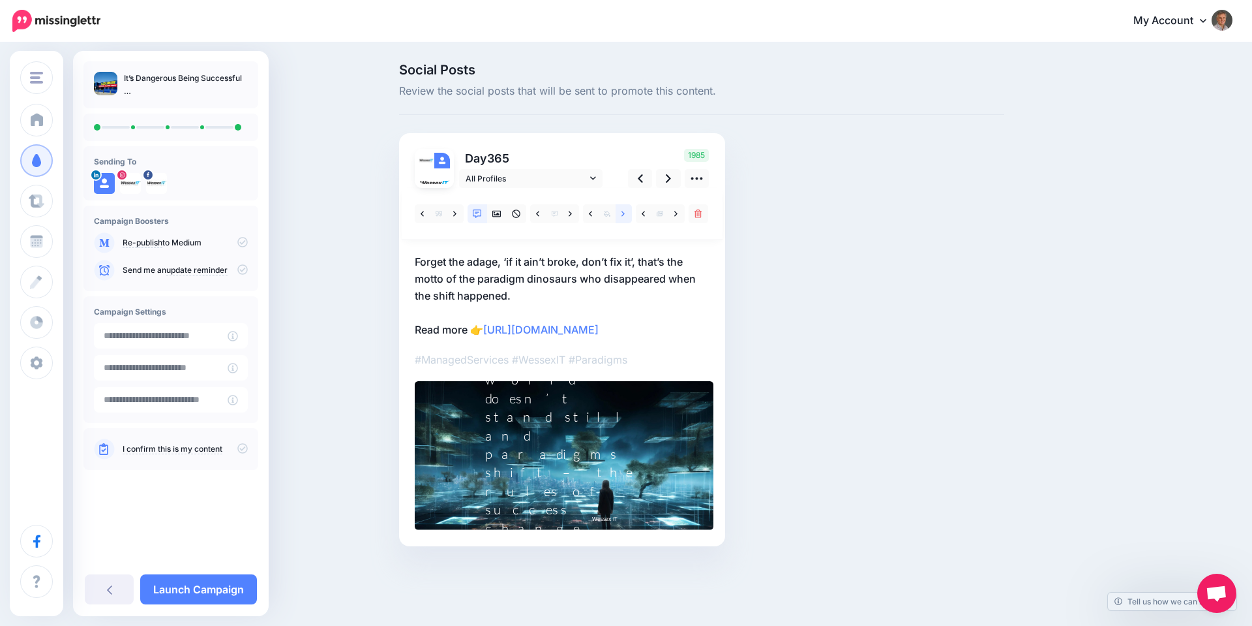
click at [624, 214] on icon at bounding box center [623, 213] width 3 height 9
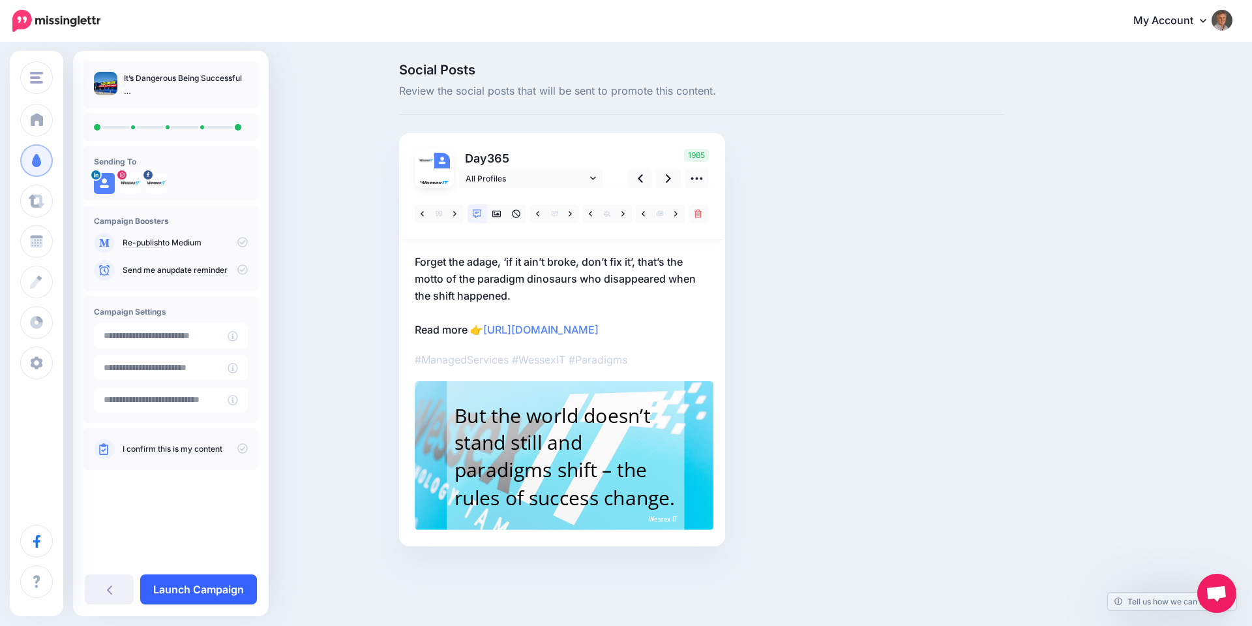
click at [219, 588] on link "Launch Campaign" at bounding box center [198, 589] width 117 height 30
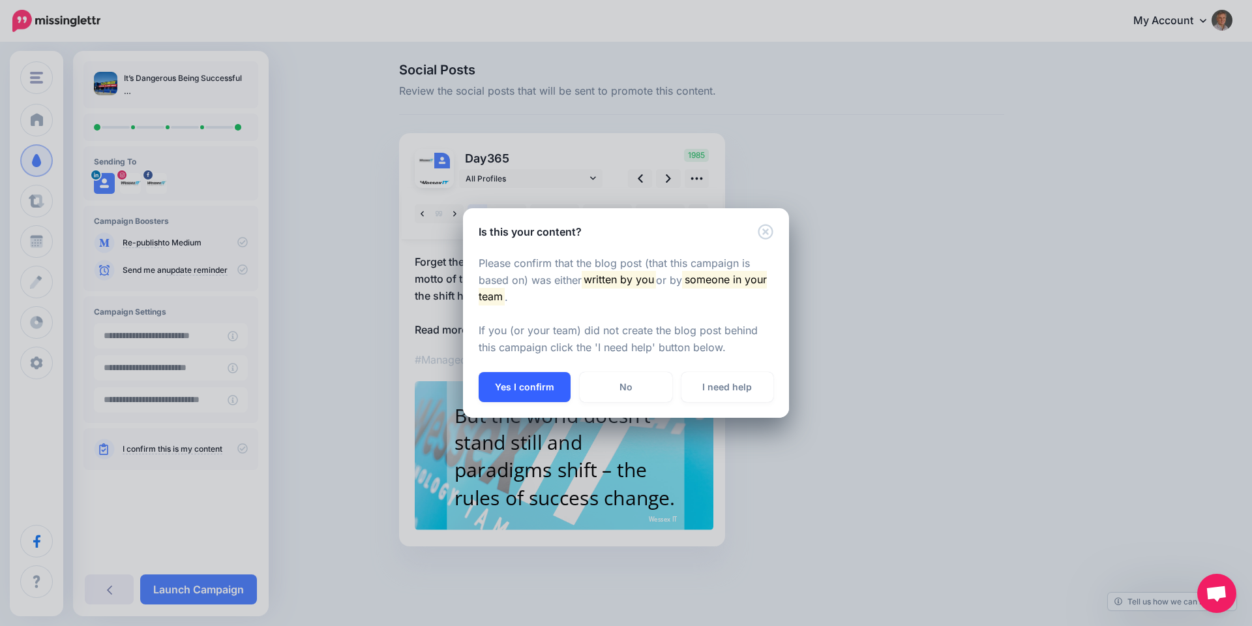
click at [509, 389] on button "Yes I confirm" at bounding box center [525, 387] width 92 height 30
